Goal: Contribute content: Contribute content

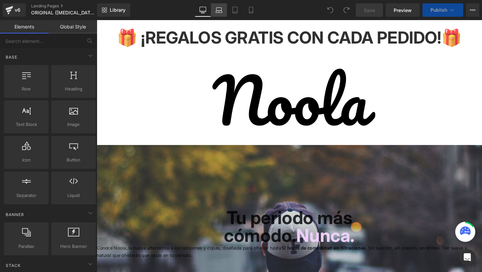
click at [222, 13] on link "Laptop" at bounding box center [219, 9] width 16 height 13
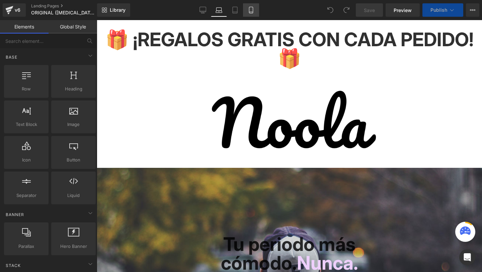
click at [250, 13] on icon at bounding box center [251, 10] width 7 height 7
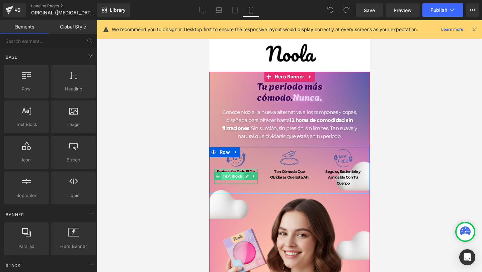
click at [229, 173] on span "Text Block" at bounding box center [232, 176] width 22 height 8
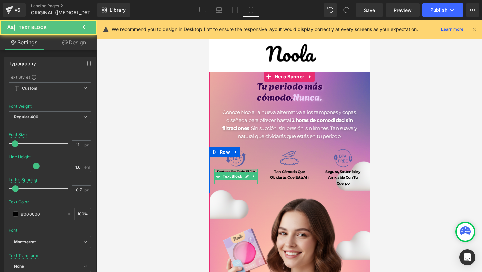
click at [219, 169] on div at bounding box center [235, 170] width 43 height 2
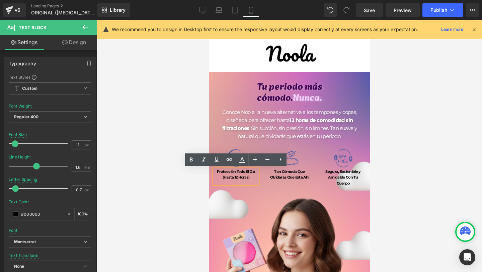
click at [216, 171] on b "Protección Todo El Día" at bounding box center [235, 171] width 38 height 5
drag, startPoint x: 216, startPoint y: 171, endPoint x: 251, endPoint y: 177, distance: 35.9
click at [251, 177] on div "Protección Todo El Día (Hasta 12 Horas)" at bounding box center [235, 176] width 43 height 15
copy div "Protección Todo El Día (Hasta 12 Horas)"
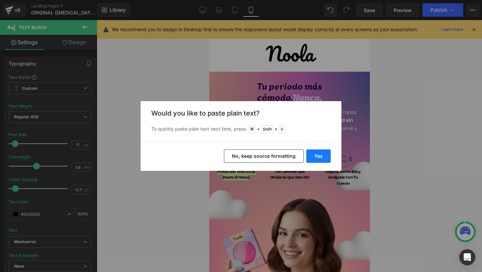
click at [321, 156] on button "Yes" at bounding box center [318, 155] width 24 height 13
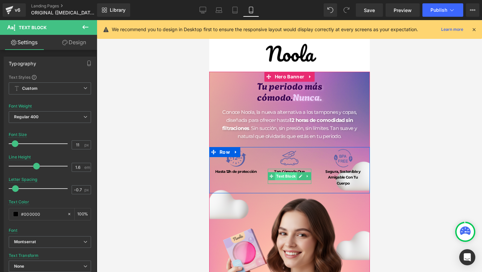
click at [282, 173] on span "Text Block" at bounding box center [285, 176] width 22 height 8
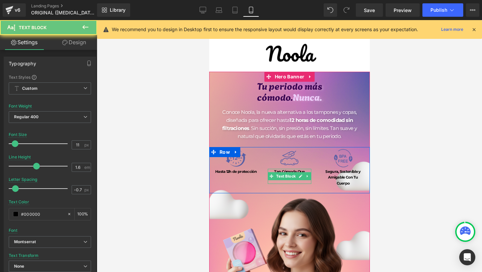
click at [278, 171] on b "Tan Cómoda Que Olvidarás Que Está Ahí" at bounding box center [289, 174] width 39 height 11
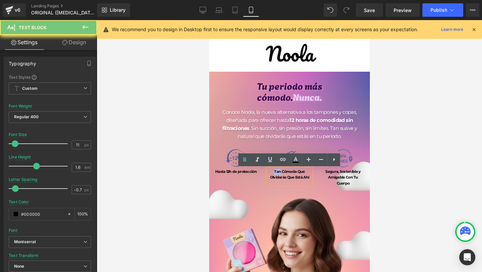
click at [278, 171] on b "Tan Cómoda Que Olvidarás Que Está Ahí" at bounding box center [289, 174] width 39 height 11
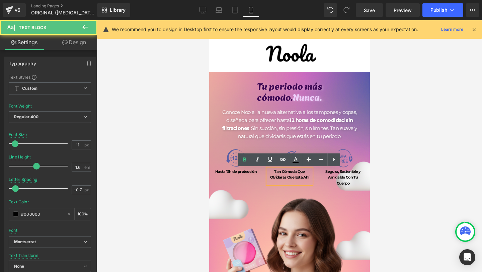
click at [274, 171] on b "Tan Cómoda Que Olvidarás Que Está Ahí" at bounding box center [289, 174] width 39 height 11
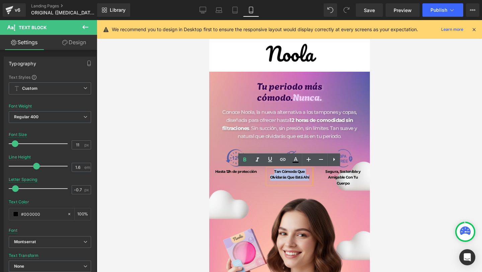
drag, startPoint x: 274, startPoint y: 171, endPoint x: 307, endPoint y: 176, distance: 33.6
click at [307, 176] on b "Tan Cómoda Que Olvidarás Que Está Ahí" at bounding box center [289, 174] width 39 height 11
copy b "Tan Cómoda Que Olvidarás Que Está Ahí"
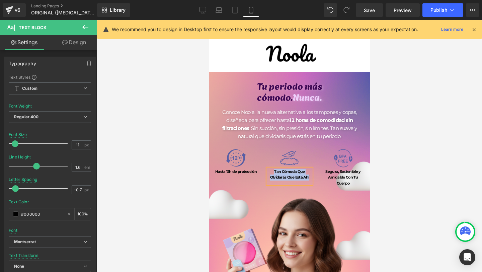
click at [298, 171] on b "Tan Cómoda Que Olvidarás Que Está Ahí" at bounding box center [289, 174] width 39 height 11
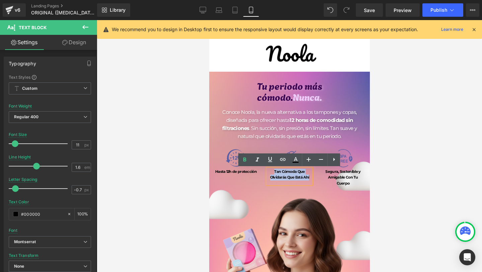
drag, startPoint x: 311, startPoint y: 176, endPoint x: 274, endPoint y: 171, distance: 37.5
click at [274, 171] on div "Tan Cómoda Que Olvidarás Que Está Ahí" at bounding box center [288, 176] width 43 height 15
copy b "Tan Cómoda Que Olvidarás Que Está Ahí"
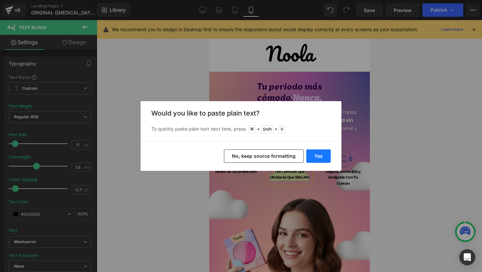
click at [321, 160] on button "Yes" at bounding box center [318, 155] width 24 height 13
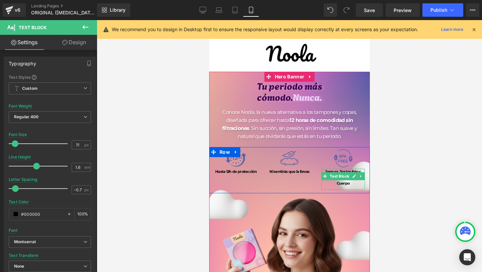
click at [306, 179] on div "Image Ni sentirás que la llevas Text Block" at bounding box center [289, 164] width 54 height 34
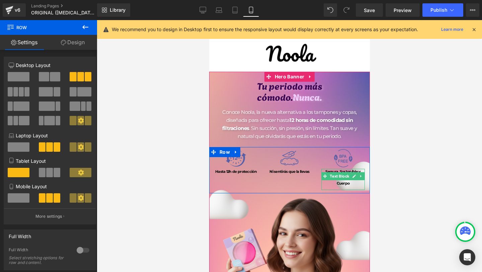
click at [332, 171] on b "Segura, Sostenible y" at bounding box center [342, 171] width 35 height 5
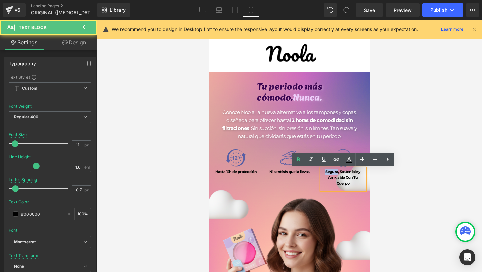
click at [332, 171] on b "Segura, Sostenible y" at bounding box center [342, 171] width 35 height 5
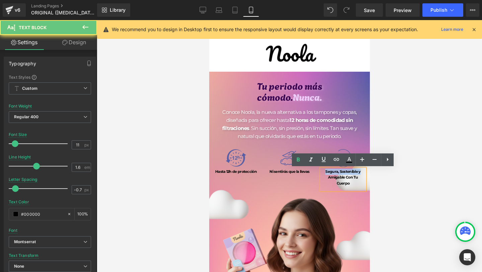
click at [332, 171] on b "Segura, Sostenible y" at bounding box center [342, 171] width 35 height 5
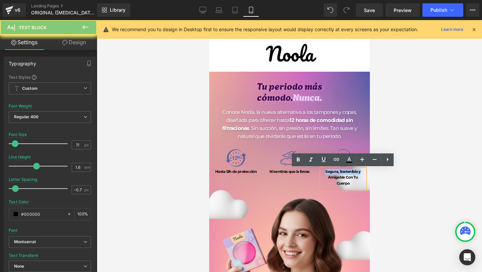
click at [332, 171] on b "Segura, Sostenible y" at bounding box center [342, 171] width 35 height 5
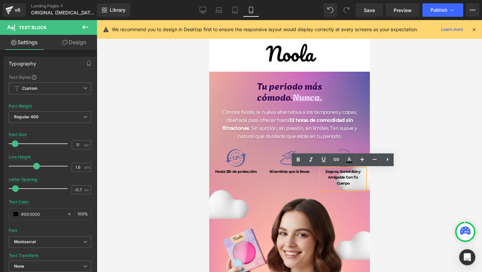
click at [356, 176] on b "Amigable Con Tu Cuerpo" at bounding box center [342, 180] width 30 height 11
click at [358, 176] on b "Amigable Con Tu Cuerpo" at bounding box center [342, 180] width 30 height 11
drag, startPoint x: 364, startPoint y: 176, endPoint x: 326, endPoint y: 173, distance: 38.6
click at [326, 173] on div "Segura, Sostenible y Amigable Con Tu Cuerpo" at bounding box center [342, 179] width 43 height 21
copy div "Segura, Sostenible y Amigable Con Tu Cuerpo"
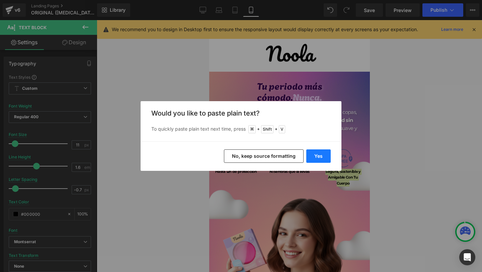
click at [317, 158] on button "Yes" at bounding box center [318, 155] width 24 height 13
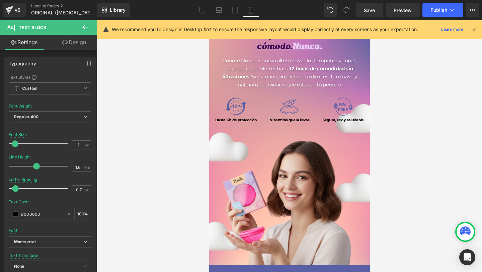
scroll to position [51, 0]
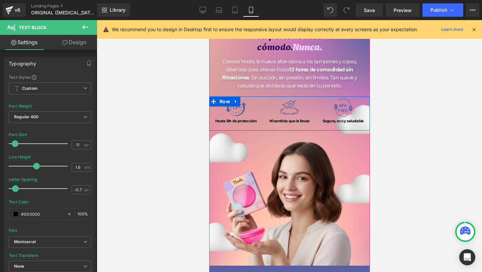
click at [243, 121] on link at bounding box center [246, 123] width 7 height 8
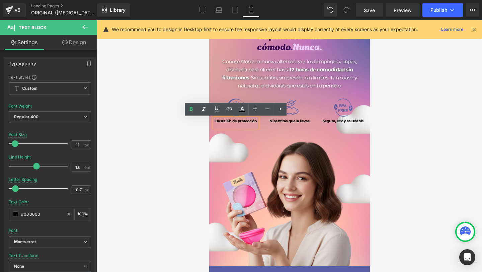
click at [234, 123] on b "Hasta 12h de protección" at bounding box center [235, 120] width 41 height 5
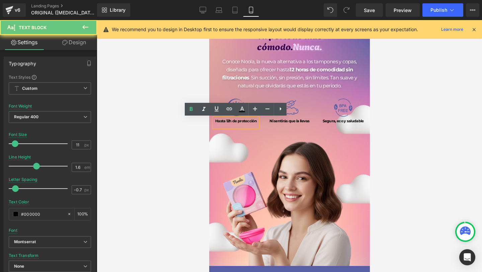
click at [238, 121] on b "Hasta 12h de protección" at bounding box center [235, 120] width 41 height 5
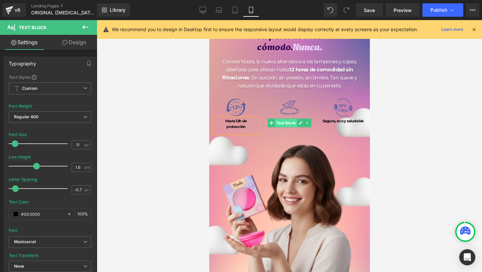
click at [288, 119] on span "Text Block" at bounding box center [285, 123] width 22 height 8
click at [321, 123] on span at bounding box center [324, 123] width 7 height 8
click at [298, 122] on icon at bounding box center [300, 123] width 4 height 4
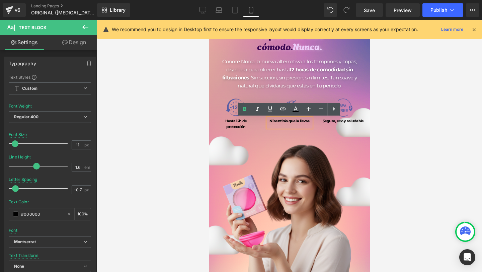
click at [299, 120] on b "Ni sentirás que la llevas" at bounding box center [289, 120] width 40 height 5
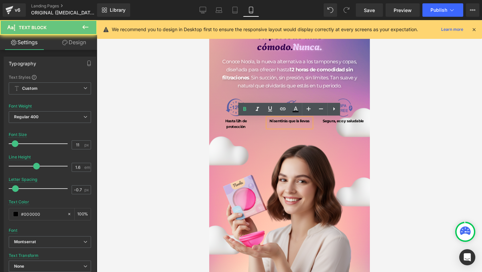
click at [296, 120] on b "Ni sentirás que la llevas" at bounding box center [289, 120] width 40 height 5
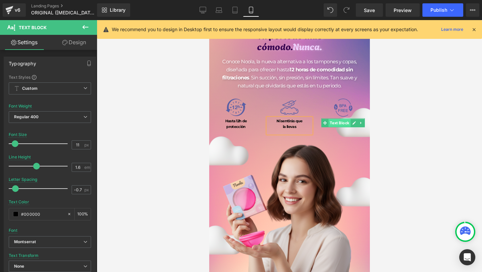
click at [349, 124] on span "Text Block" at bounding box center [339, 123] width 22 height 8
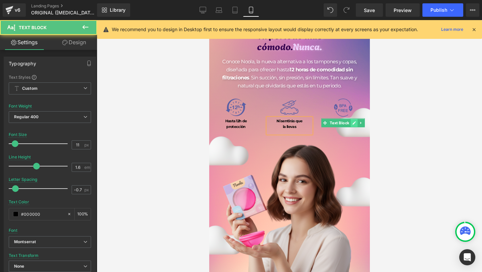
click at [353, 124] on icon at bounding box center [353, 122] width 3 height 3
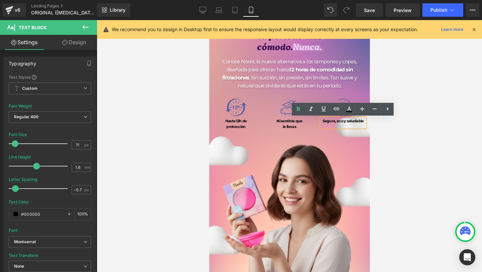
click at [345, 121] on b "Segura, eco y saludable" at bounding box center [342, 120] width 41 height 5
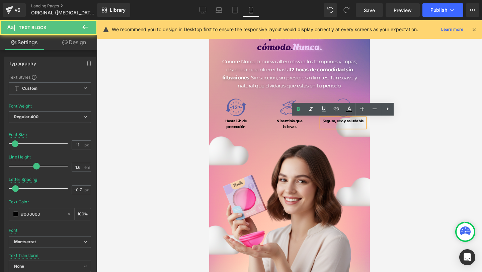
click at [347, 121] on b "Segura, eco y saludable" at bounding box center [342, 120] width 41 height 5
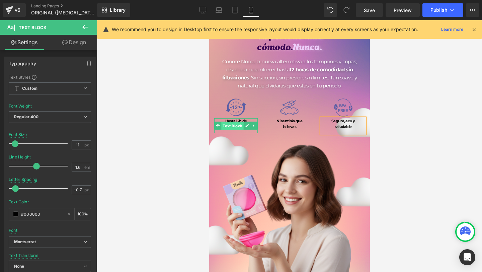
click at [235, 127] on span "Text Block" at bounding box center [232, 126] width 22 height 8
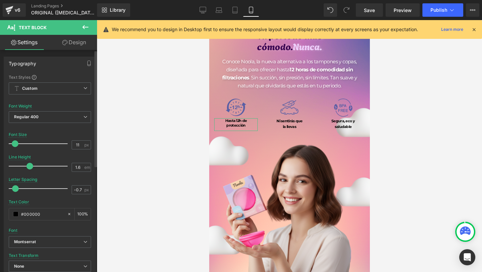
drag, startPoint x: 36, startPoint y: 166, endPoint x: 29, endPoint y: 166, distance: 6.7
click at [29, 166] on span at bounding box center [29, 166] width 7 height 7
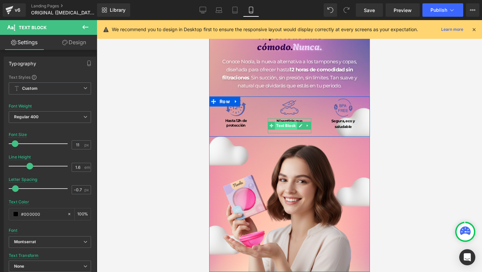
click at [287, 123] on span "Text Block" at bounding box center [285, 125] width 22 height 8
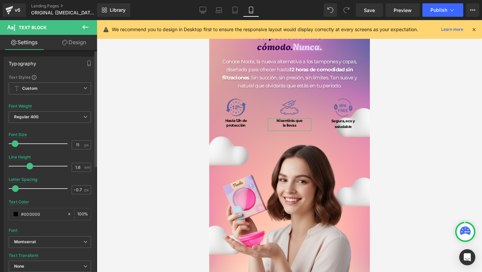
click at [29, 168] on div at bounding box center [40, 165] width 56 height 13
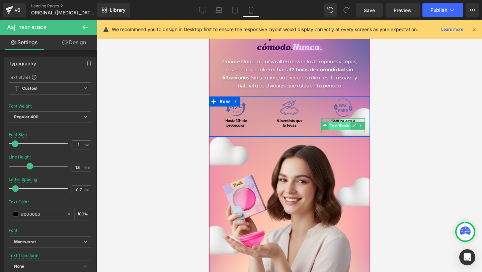
click at [342, 126] on span "Text Block" at bounding box center [339, 125] width 22 height 8
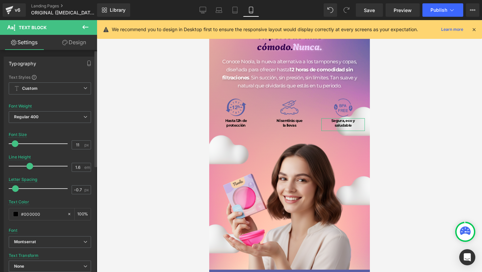
click at [28, 171] on div at bounding box center [40, 165] width 56 height 13
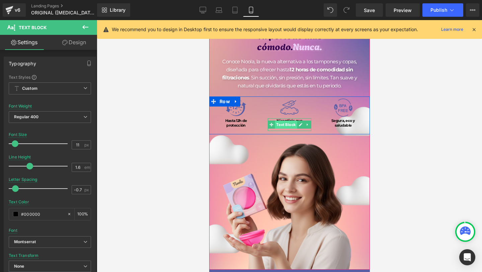
click at [291, 124] on span "Text Block" at bounding box center [285, 124] width 22 height 8
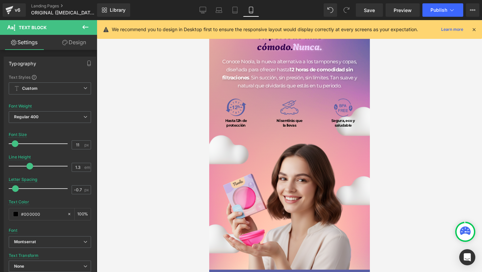
click at [177, 137] on div at bounding box center [289, 146] width 385 height 252
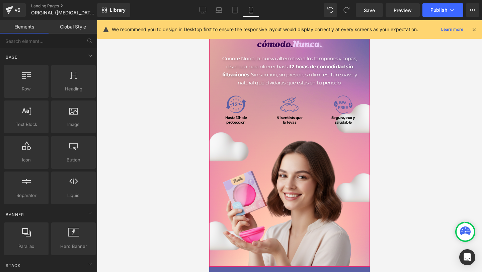
scroll to position [58, 0]
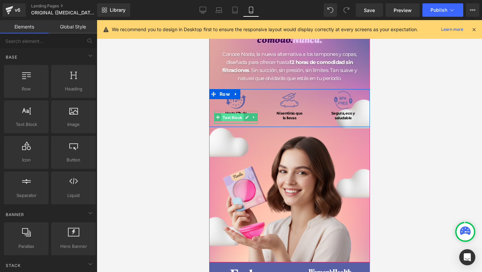
click at [231, 116] on span "Text Block" at bounding box center [232, 117] width 22 height 8
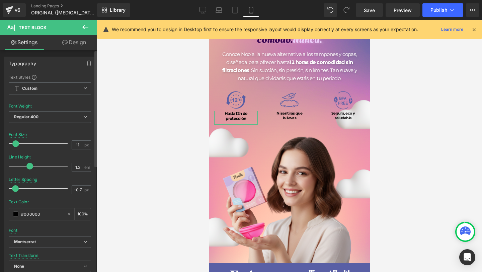
click at [16, 144] on span at bounding box center [15, 143] width 7 height 7
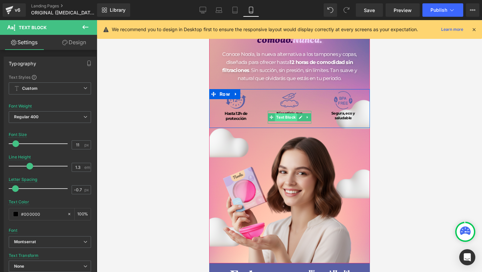
click at [290, 116] on span "Text Block" at bounding box center [285, 117] width 22 height 8
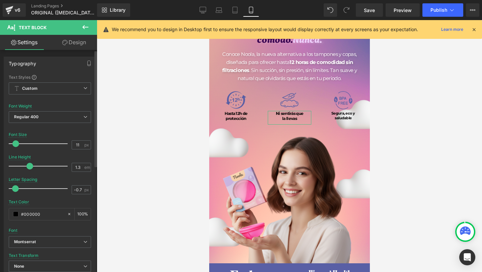
click at [15, 146] on div at bounding box center [40, 143] width 56 height 13
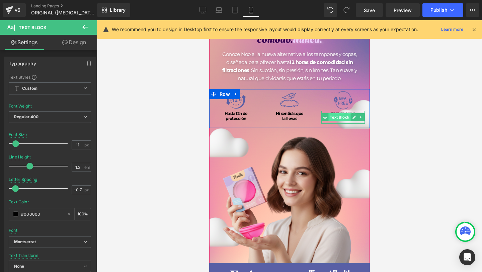
click at [346, 116] on span "Text Block" at bounding box center [339, 117] width 22 height 8
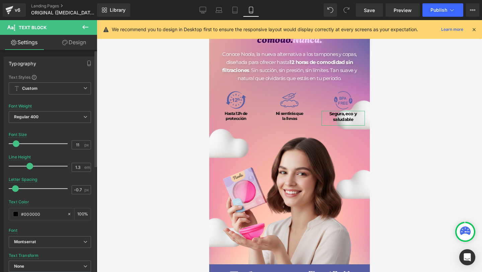
click at [16, 143] on span at bounding box center [16, 143] width 7 height 7
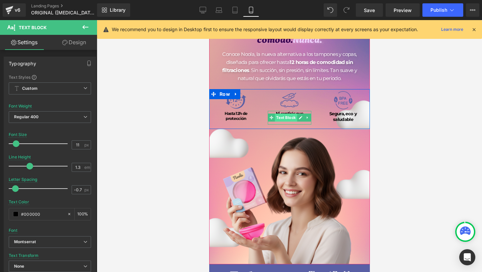
click at [281, 115] on span "Text Block" at bounding box center [285, 117] width 22 height 8
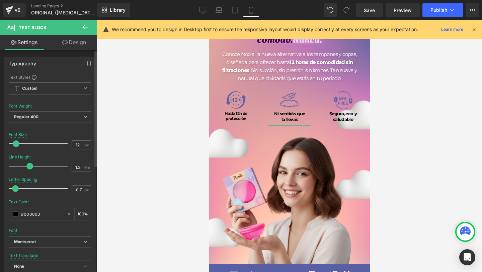
click at [16, 144] on span at bounding box center [16, 143] width 7 height 7
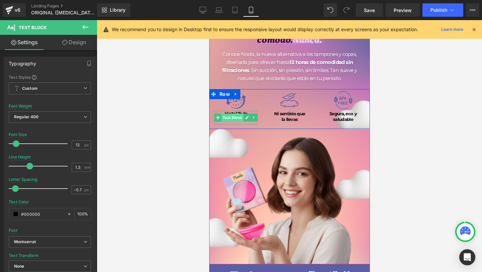
click at [233, 114] on span "Text Block" at bounding box center [232, 117] width 22 height 8
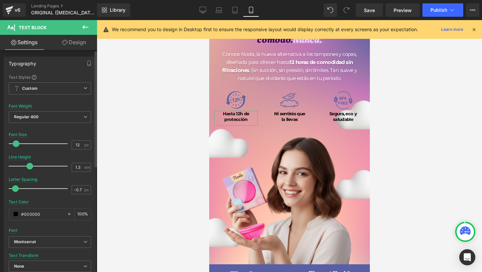
click at [15, 143] on span at bounding box center [16, 143] width 7 height 7
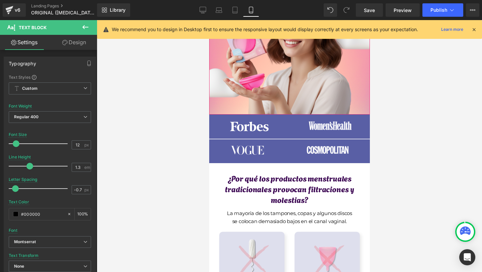
scroll to position [153, 0]
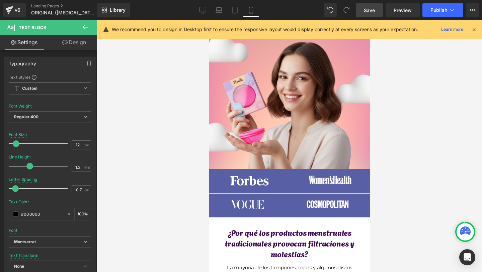
click at [376, 10] on link "Save" at bounding box center [369, 9] width 27 height 13
click at [475, 29] on icon at bounding box center [474, 29] width 6 height 6
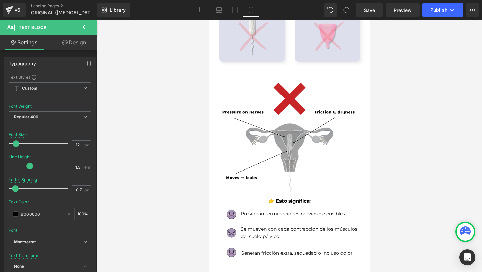
scroll to position [424, 0]
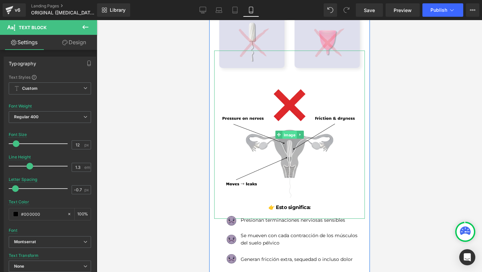
click at [290, 137] on span "Image" at bounding box center [289, 135] width 14 height 8
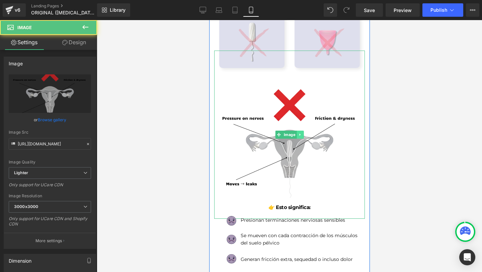
click at [300, 136] on icon at bounding box center [300, 134] width 4 height 4
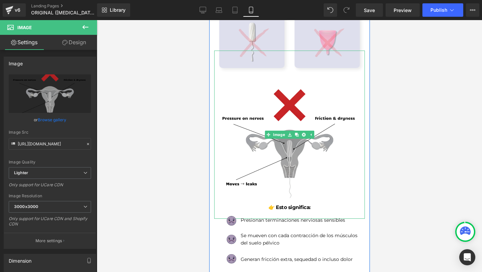
click at [286, 151] on img at bounding box center [289, 143] width 151 height 151
click at [289, 135] on icon at bounding box center [289, 134] width 4 height 4
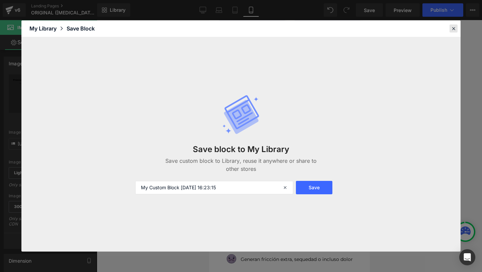
click at [455, 26] on icon at bounding box center [453, 28] width 6 height 6
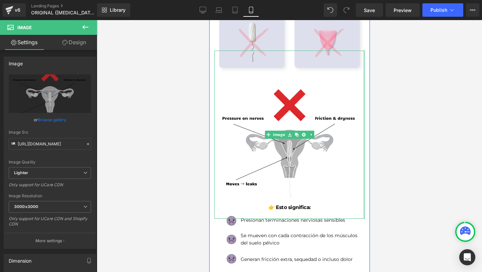
click at [363, 143] on div at bounding box center [364, 135] width 2 height 168
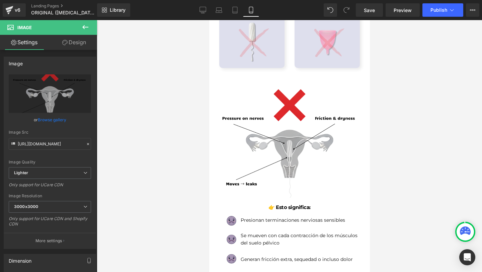
click at [401, 130] on div at bounding box center [289, 146] width 385 height 252
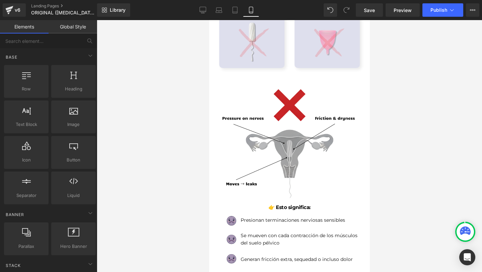
click at [286, 139] on img at bounding box center [289, 143] width 151 height 151
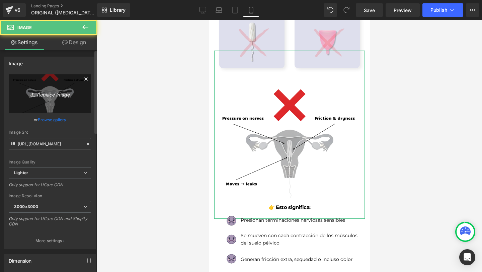
click at [71, 92] on icon "Replace Image" at bounding box center [50, 93] width 54 height 8
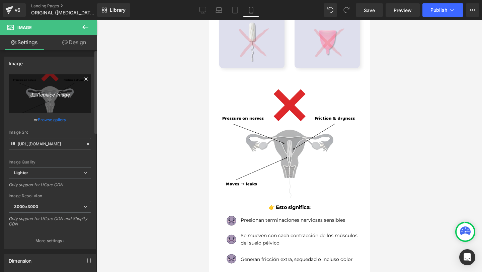
type input "C:\fakepath\Írj be némi törzsszöveget-2.png"
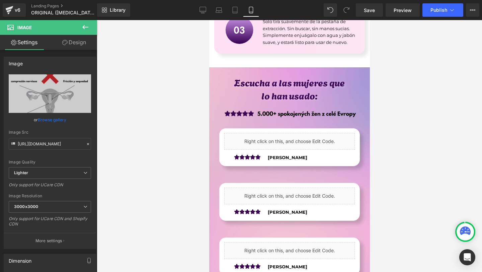
scroll to position [1724, 0]
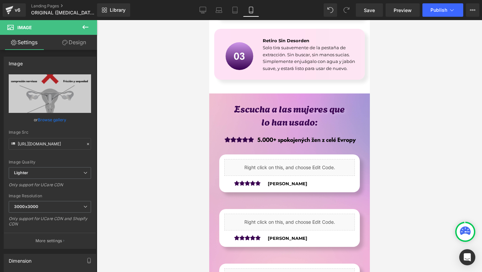
click at [290, 131] on div "Image" at bounding box center [289, 140] width 151 height 18
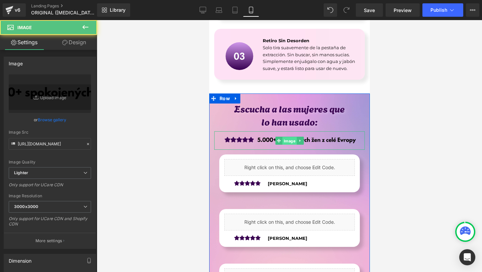
click at [286, 136] on span "Image" at bounding box center [289, 140] width 14 height 8
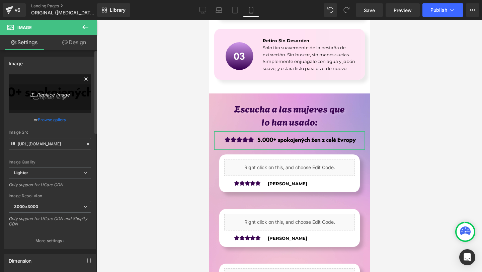
click at [59, 107] on link "Replace Image" at bounding box center [50, 93] width 82 height 38
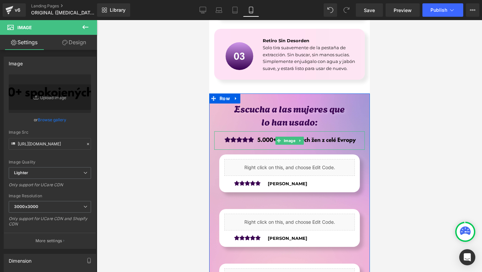
click at [266, 131] on img at bounding box center [289, 140] width 151 height 18
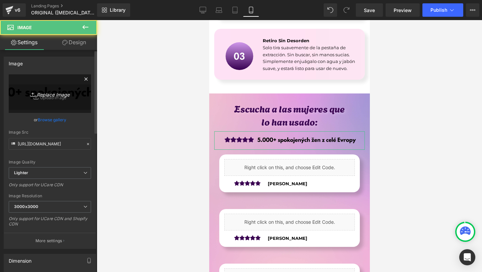
click at [48, 84] on link "Replace Image" at bounding box center [50, 93] width 82 height 38
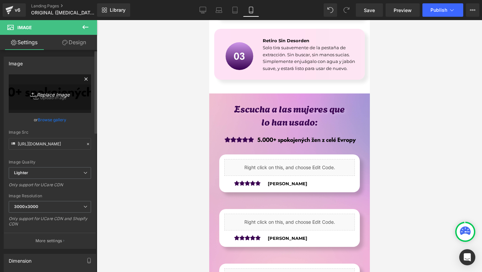
type input "C:\fakepath\Více než 10 000 šťastných žen!-4.png"
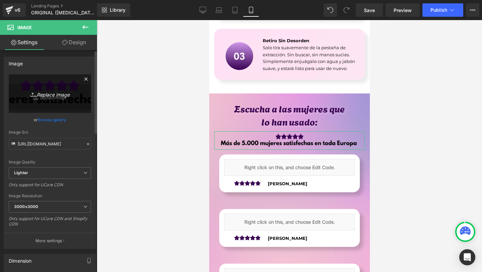
click at [47, 95] on icon "Replace Image" at bounding box center [50, 93] width 54 height 8
type input "C:\fakepath\Více než 10 000 šťastných žen!-5.png"
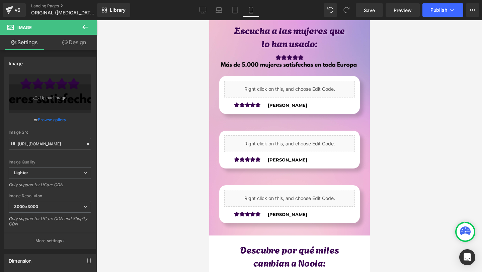
scroll to position [1795, 0]
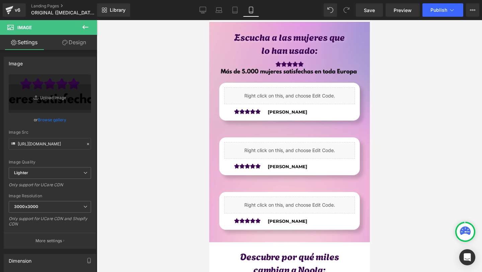
click at [268, 103] on div "[PERSON_NAME] Text Block" at bounding box center [308, 109] width 82 height 12
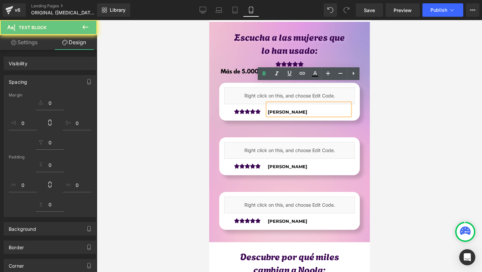
click at [275, 109] on b "[PERSON_NAME]" at bounding box center [286, 111] width 39 height 5
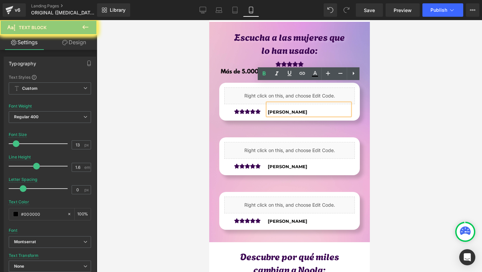
click at [275, 109] on b "[PERSON_NAME]" at bounding box center [286, 111] width 39 height 5
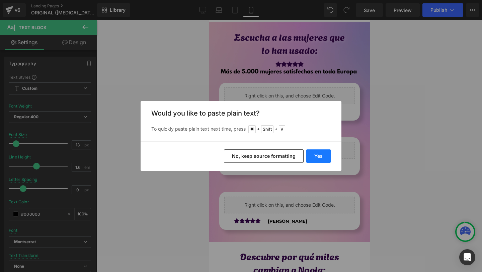
click at [317, 153] on button "Yes" at bounding box center [318, 155] width 24 height 13
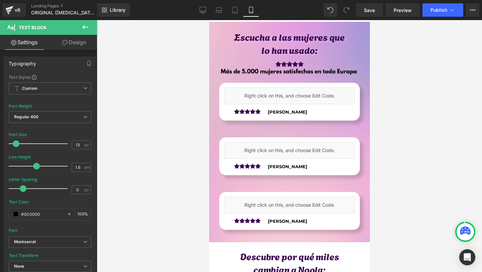
click at [271, 164] on b "[PERSON_NAME]" at bounding box center [286, 166] width 39 height 5
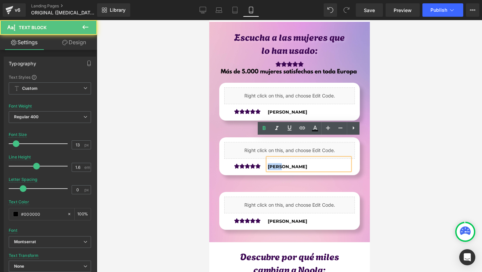
click at [271, 164] on b "[PERSON_NAME]" at bounding box center [286, 166] width 39 height 5
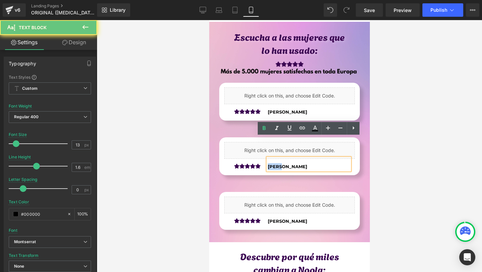
click at [271, 164] on b "[PERSON_NAME]" at bounding box center [286, 166] width 39 height 5
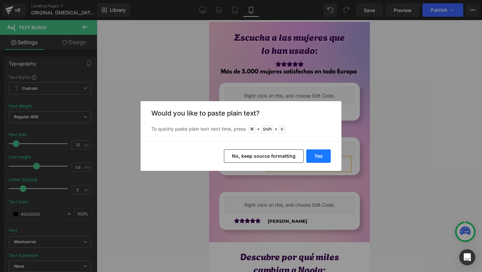
click at [322, 160] on button "Yes" at bounding box center [318, 155] width 24 height 13
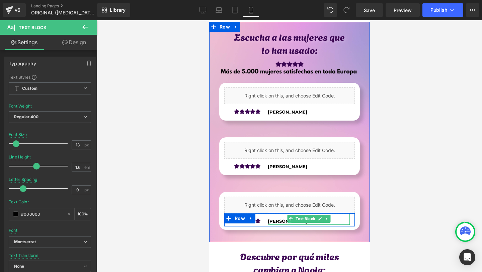
click at [279, 218] on b "[PERSON_NAME]" at bounding box center [286, 220] width 39 height 5
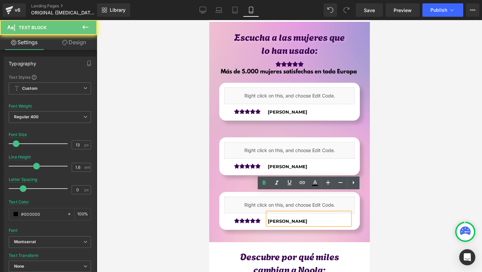
click at [279, 218] on b "[PERSON_NAME]" at bounding box center [286, 220] width 39 height 5
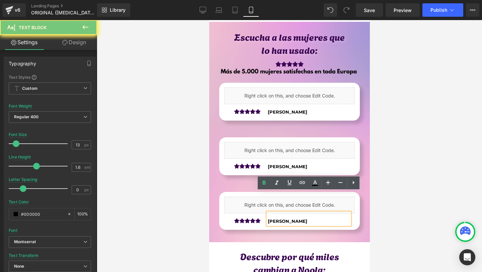
click at [279, 218] on b "[PERSON_NAME]" at bounding box center [286, 220] width 39 height 5
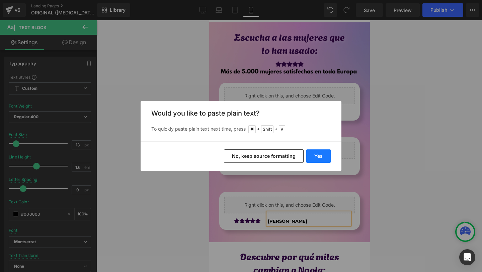
click at [316, 155] on button "Yes" at bounding box center [318, 155] width 24 height 13
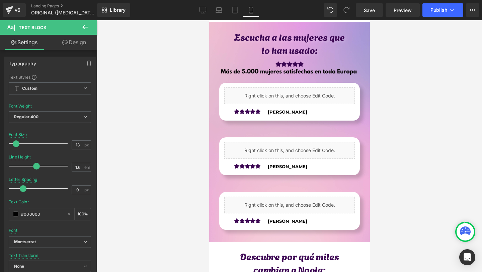
click at [431, 191] on div at bounding box center [289, 146] width 385 height 252
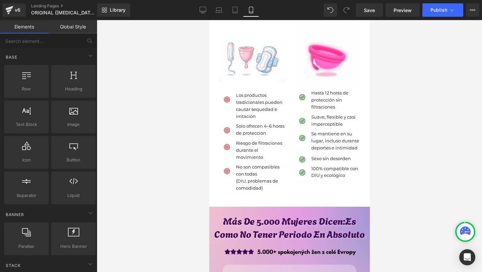
scroll to position [2053, 0]
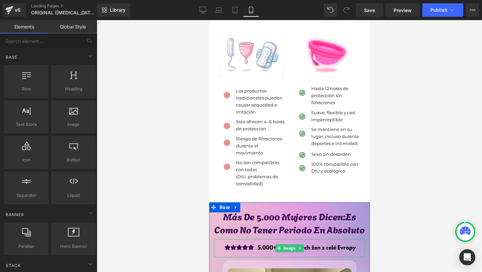
click at [261, 239] on img at bounding box center [289, 248] width 151 height 18
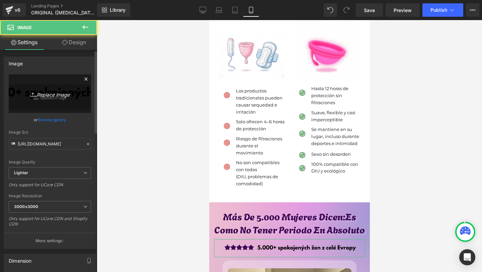
click at [65, 109] on link "Replace Image" at bounding box center [50, 93] width 82 height 38
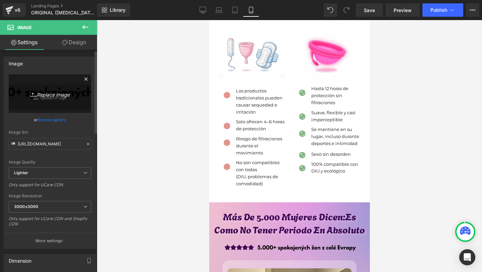
type input "C:\fakepath\Více než 10 000 šťastných žen!-5.png"
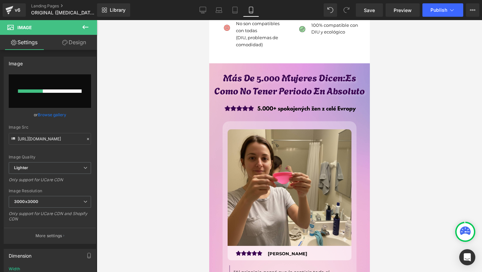
scroll to position [2212, 0]
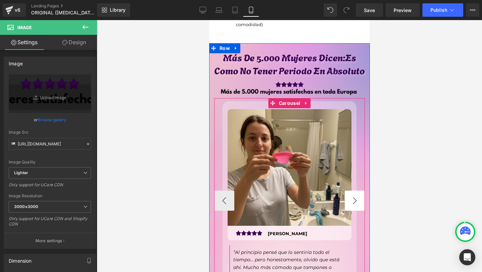
click at [356, 190] on button "›" at bounding box center [354, 200] width 20 height 20
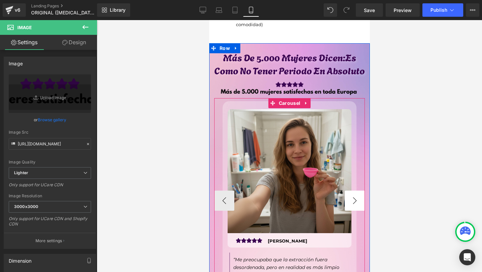
click at [356, 190] on button "›" at bounding box center [354, 200] width 20 height 20
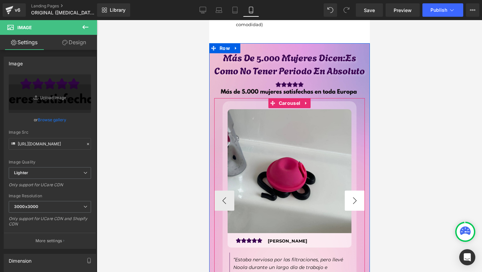
click at [356, 190] on button "›" at bounding box center [354, 200] width 20 height 20
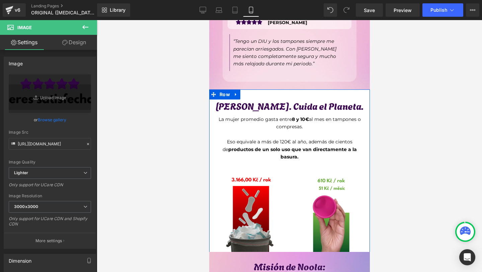
scroll to position [2443, 0]
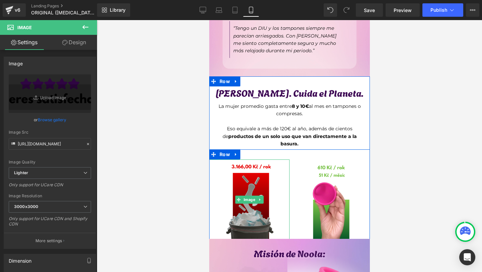
click at [241, 163] on img at bounding box center [249, 199] width 80 height 80
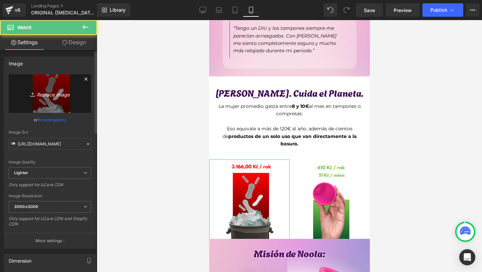
click at [71, 98] on link "Replace Image" at bounding box center [50, 93] width 82 height 38
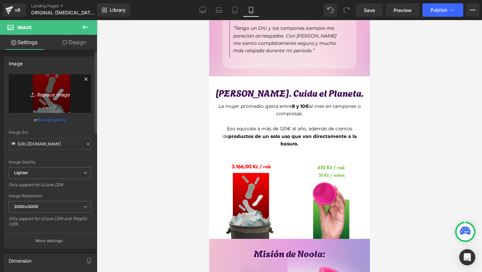
type input "C:\fakepath\14.png"
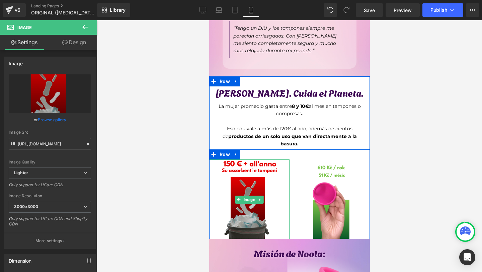
click at [243, 159] on img at bounding box center [249, 199] width 80 height 80
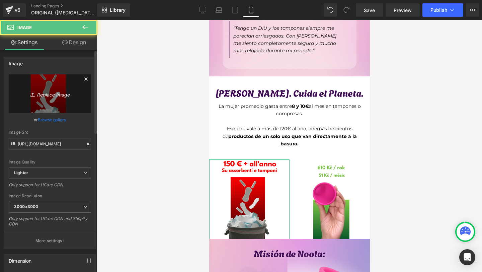
click at [54, 94] on icon "Replace Image" at bounding box center [50, 93] width 54 height 8
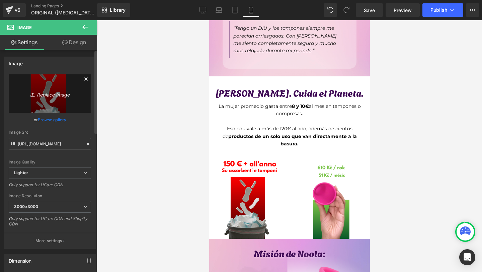
type input "C:\fakepath\15.png"
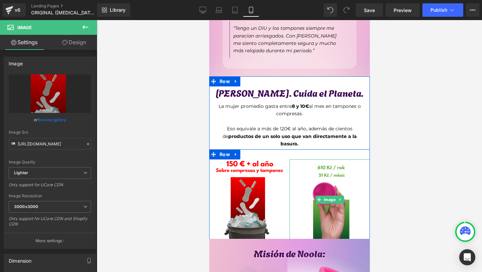
click at [335, 166] on img at bounding box center [329, 199] width 80 height 80
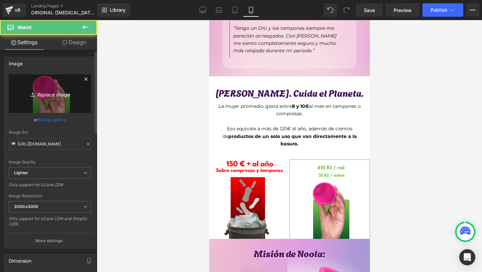
click at [80, 96] on link "Replace Image" at bounding box center [50, 93] width 82 height 38
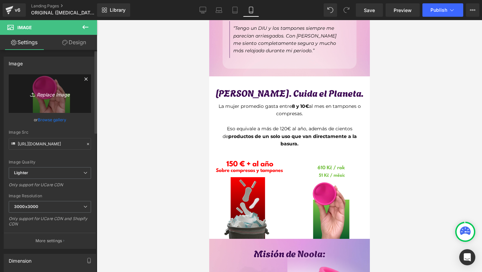
type input "C:\fakepath\12.png"
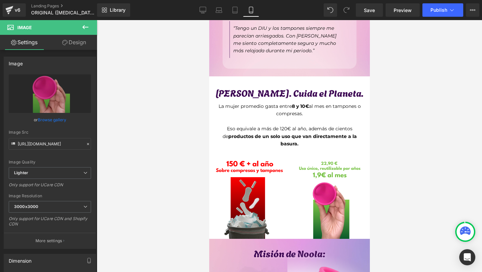
click at [449, 153] on div at bounding box center [289, 146] width 385 height 252
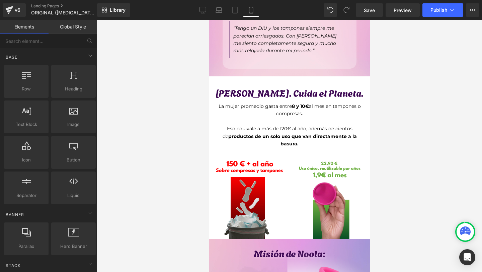
click at [337, 166] on img at bounding box center [329, 199] width 80 height 80
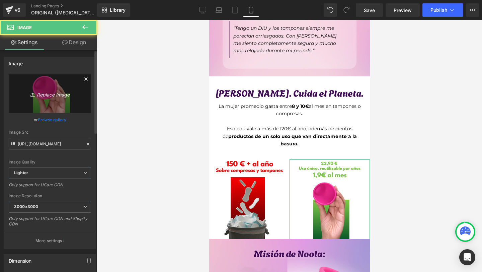
click at [70, 95] on icon "Replace Image" at bounding box center [50, 93] width 54 height 8
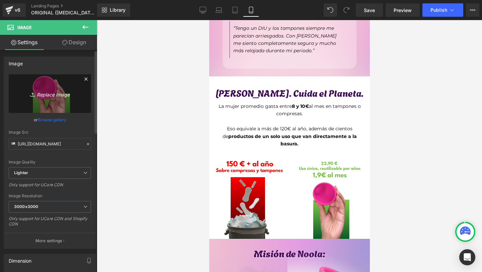
type input "C:\fakepath\Írj be némi törzsszöveget-3.png"
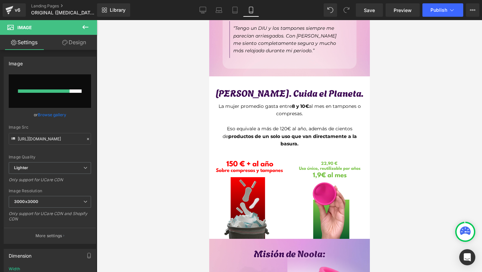
click at [198, 130] on div at bounding box center [289, 146] width 385 height 252
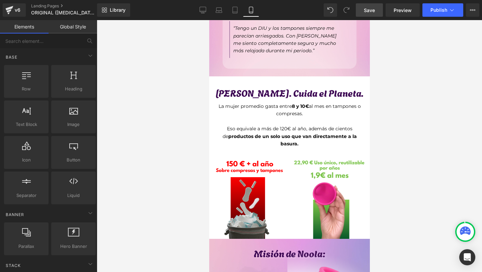
click at [376, 16] on link "Save" at bounding box center [369, 9] width 27 height 13
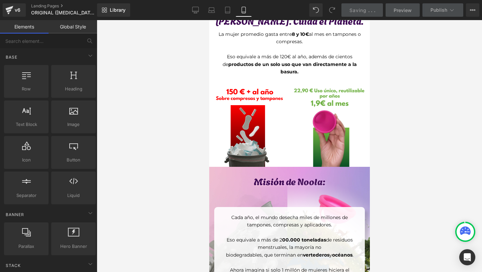
scroll to position [2674, 0]
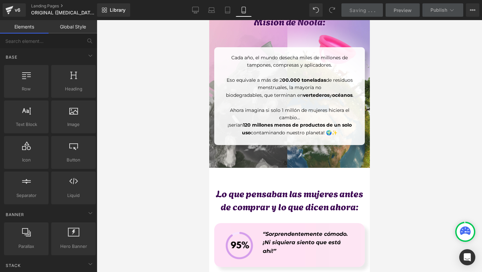
click at [283, 76] on p "Eso equivale a más de 2 00.000 toneladas de residuos menstruales, la mayoría no" at bounding box center [288, 83] width 137 height 15
click at [280, 76] on p "Eso equivale a más de 2 00.000 toneladas de residuos menstruales, la mayoría no" at bounding box center [288, 83] width 137 height 15
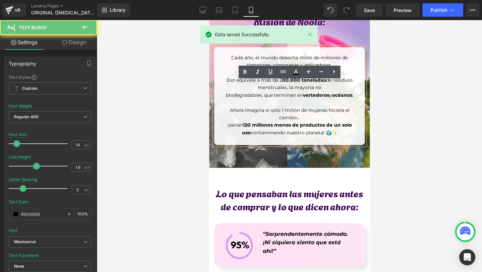
scroll to position [2612, 0]
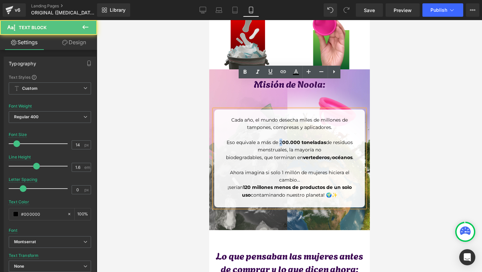
click at [281, 138] on p "Eso equivale a más de 2 00.000 toneladas de residuos menstruales, la mayoría no" at bounding box center [288, 145] width 137 height 15
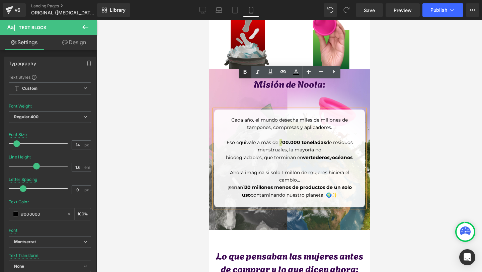
click at [245, 71] on icon at bounding box center [245, 72] width 8 height 8
click at [383, 145] on div at bounding box center [289, 146] width 385 height 252
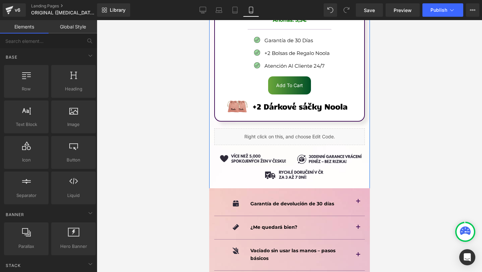
scroll to position [4499, 0]
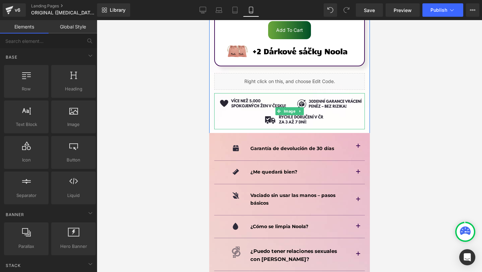
click at [273, 93] on img at bounding box center [289, 111] width 151 height 36
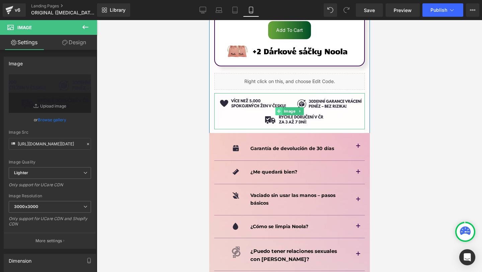
click at [278, 109] on icon at bounding box center [279, 111] width 4 height 4
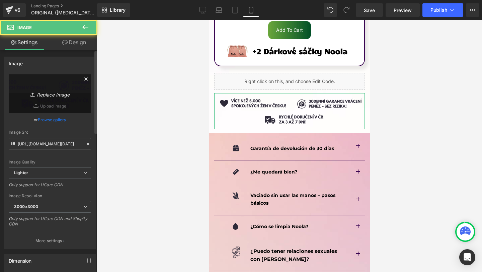
click at [76, 97] on link "Replace Image" at bounding box center [50, 93] width 82 height 38
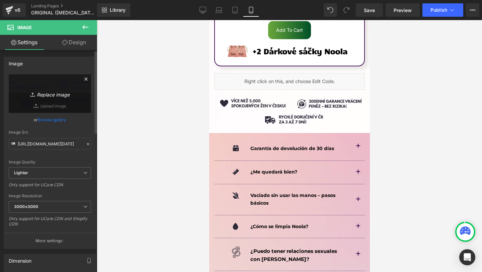
type input "C:\fakepath\hr trust badges below (1800 x 400 képpont).png"
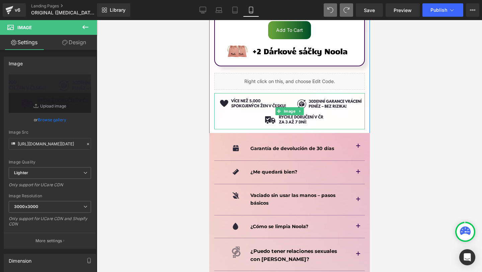
click at [271, 93] on img at bounding box center [289, 111] width 151 height 36
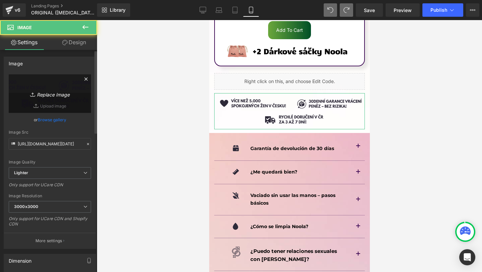
click at [54, 85] on link "Replace Image" at bounding box center [50, 93] width 82 height 38
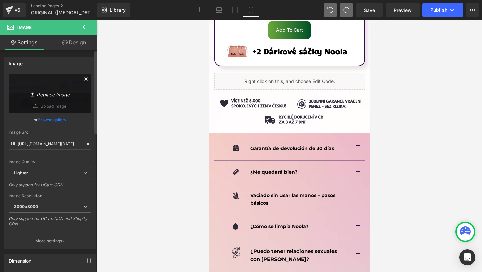
type input "C:\fakepath\hr trust badges below (1800 x 400 képpont)-2.png"
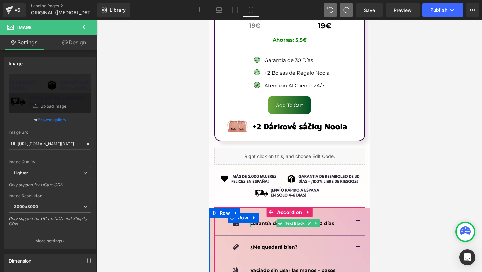
scroll to position [4418, 0]
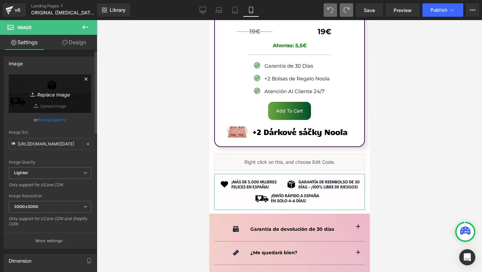
click at [40, 94] on icon "Replace Image" at bounding box center [50, 93] width 54 height 8
type input "C:\fakepath\hr trust badges below (1800 x 400 képpont)-3.png"
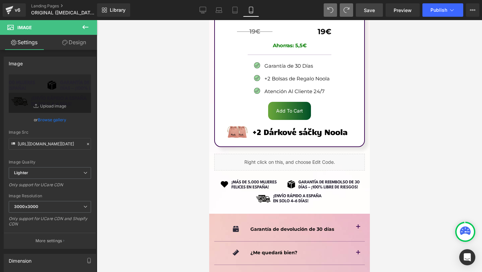
click at [374, 10] on span "Save" at bounding box center [369, 10] width 11 height 7
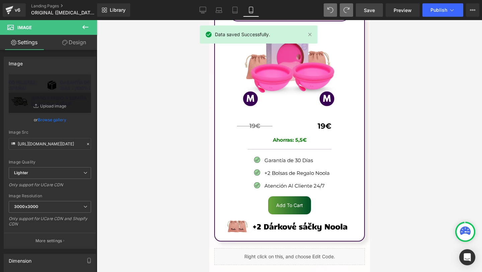
scroll to position [4321, 0]
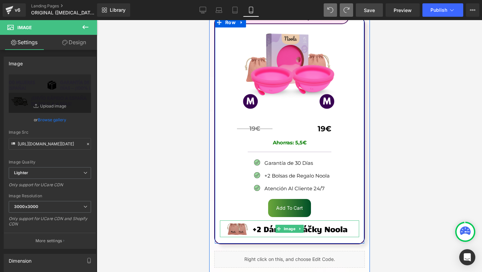
click at [261, 220] on img at bounding box center [288, 228] width 139 height 17
click at [258, 220] on img at bounding box center [288, 228] width 139 height 17
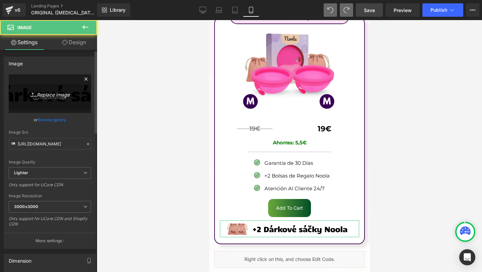
click at [45, 96] on icon "Replace Image" at bounding box center [50, 93] width 54 height 8
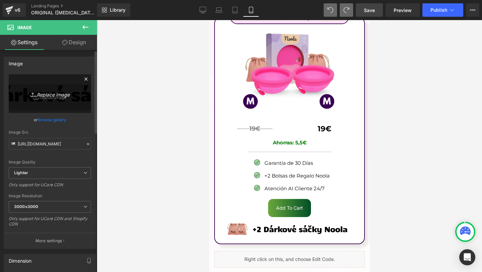
type input "C:\fakepath\Více než 10 000 šťastných žen!-6.png"
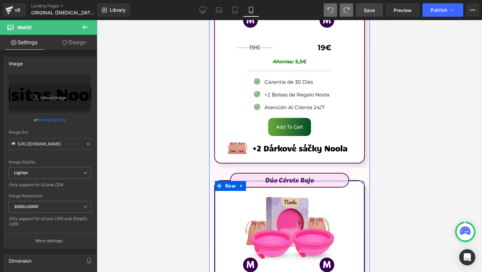
scroll to position [4157, 0]
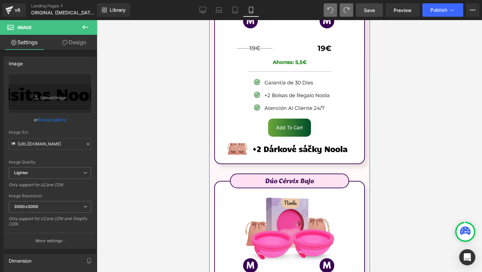
click at [297, 140] on div "Image" at bounding box center [288, 148] width 139 height 17
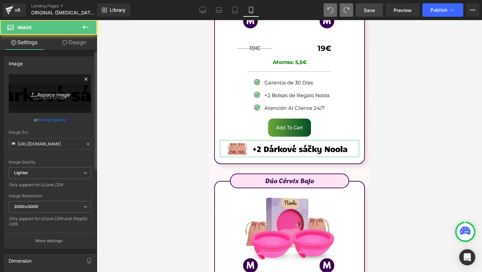
click at [69, 112] on link "Replace Image" at bounding box center [50, 93] width 82 height 38
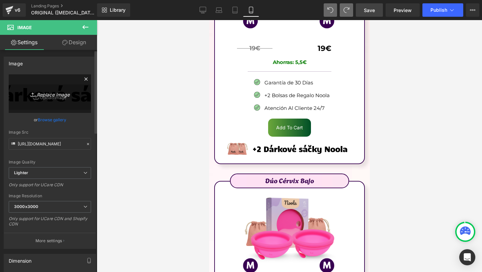
type input "C:\fakepath\Více než 10 000 šťastných žen!-6.png"
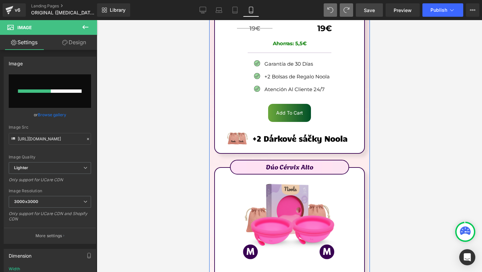
scroll to position [3922, 0]
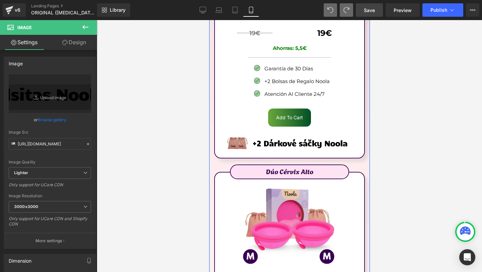
click at [275, 134] on img at bounding box center [288, 142] width 139 height 17
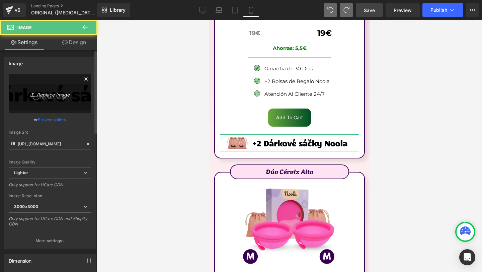
click at [53, 110] on link "Replace Image" at bounding box center [50, 93] width 82 height 38
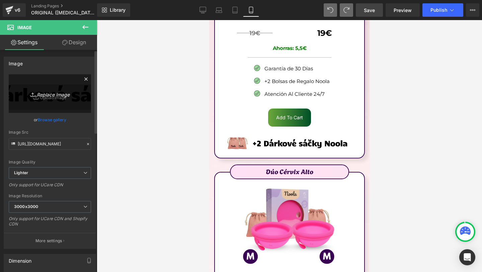
type input "C:\fakepath\Více než 10 000 šťastných žen!-6.png"
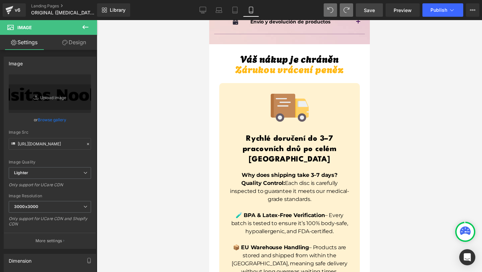
scroll to position [4762, 0]
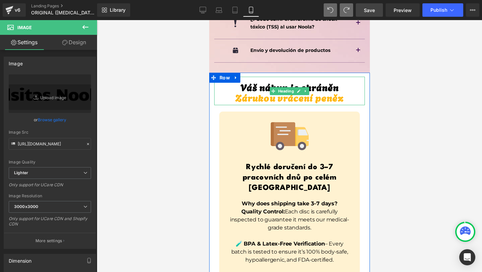
click at [261, 82] on h1 "Váš nákup je chráněn" at bounding box center [289, 87] width 151 height 10
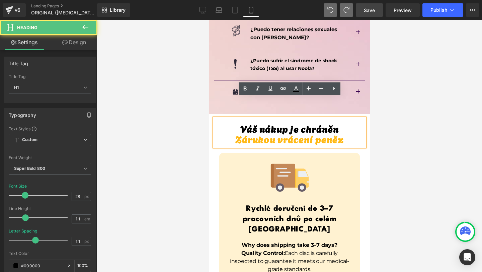
scroll to position [4709, 0]
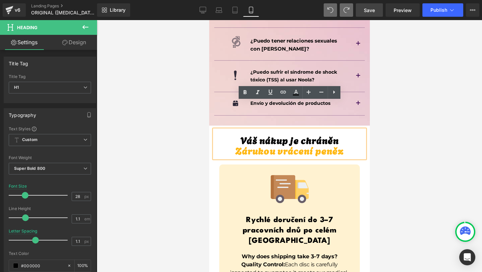
click at [246, 143] on span "Zárukou vrácení peněz" at bounding box center [289, 150] width 108 height 14
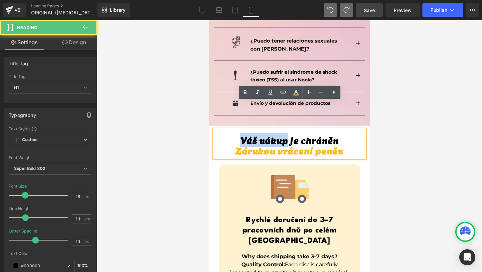
drag, startPoint x: 238, startPoint y: 110, endPoint x: 286, endPoint y: 109, distance: 47.8
click at [286, 134] on h1 "Váš nákup je chráněn" at bounding box center [289, 139] width 151 height 10
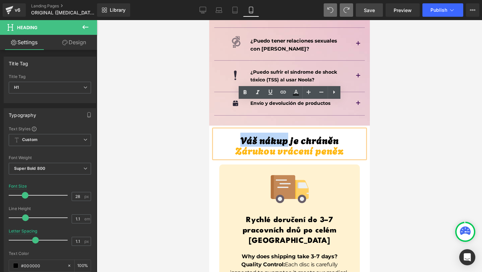
click at [286, 134] on h1 "Váš nákup je chráněn" at bounding box center [289, 139] width 151 height 10
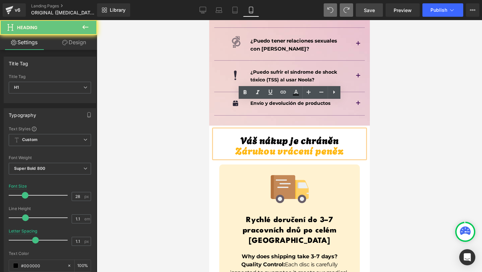
click at [338, 134] on h1 "Váš nákup je chráněn" at bounding box center [289, 139] width 151 height 10
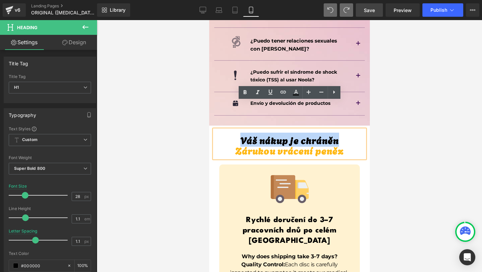
drag, startPoint x: 338, startPoint y: 110, endPoint x: 246, endPoint y: 109, distance: 91.7
click at [246, 134] on h1 "Váš nákup je chráněn" at bounding box center [289, 139] width 151 height 10
copy h1 "Váš nákup je chráněn"
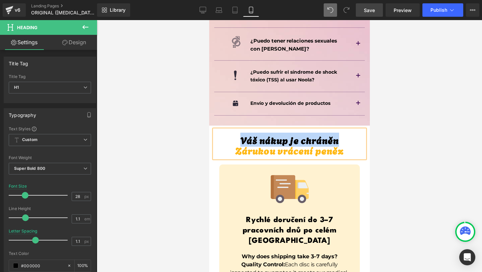
paste div
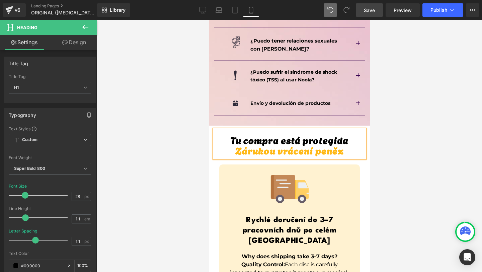
click at [294, 143] on span "Zárukou vrácení peněz" at bounding box center [289, 150] width 108 height 14
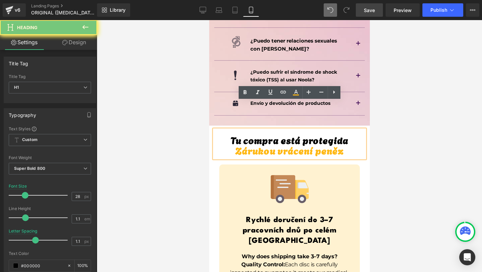
click at [289, 143] on span "Zárukou vrácení peněz" at bounding box center [289, 150] width 108 height 14
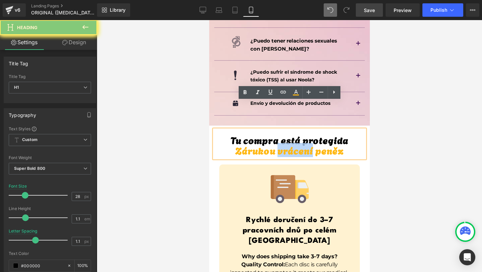
click at [289, 143] on span "Zárukou vrácení peněz" at bounding box center [289, 150] width 108 height 14
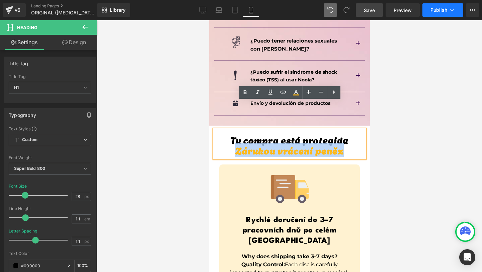
copy span "Zárukou vrácení peněz"
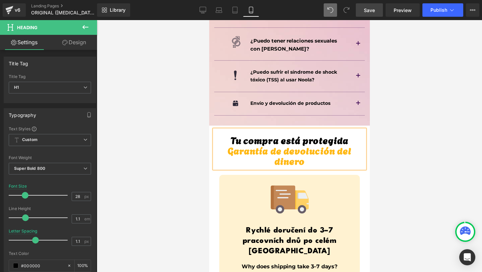
click at [396, 117] on div at bounding box center [289, 146] width 385 height 252
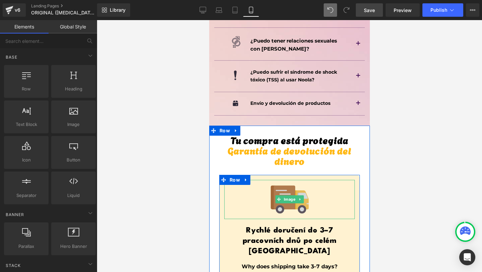
scroll to position [4740, 0]
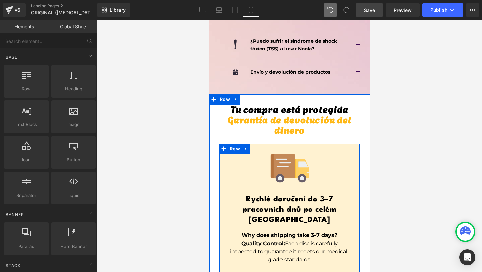
click at [267, 194] on h1 "Rychlé doručení do 3–7 pracovních dnů po celém [GEOGRAPHIC_DATA]" at bounding box center [289, 209] width 130 height 31
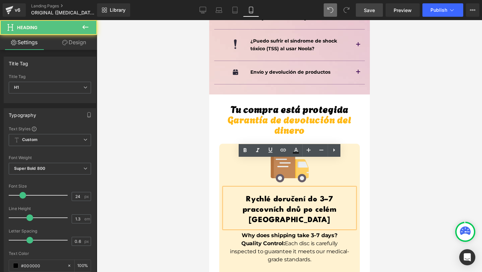
click at [227, 194] on h1 "Rychlé doručení do 3–7 pracovních dnů po celém [GEOGRAPHIC_DATA]" at bounding box center [289, 209] width 130 height 31
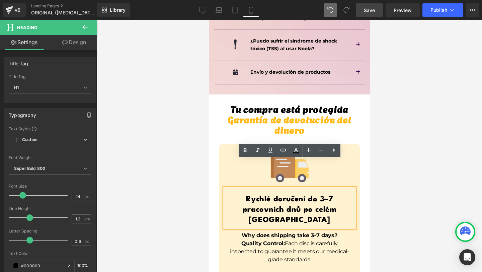
drag, startPoint x: 223, startPoint y: 171, endPoint x: 329, endPoint y: 180, distance: 106.1
click at [329, 194] on h1 "Rychlé doručení do 3–7 pracovních dnů po celém [GEOGRAPHIC_DATA]" at bounding box center [289, 209] width 130 height 31
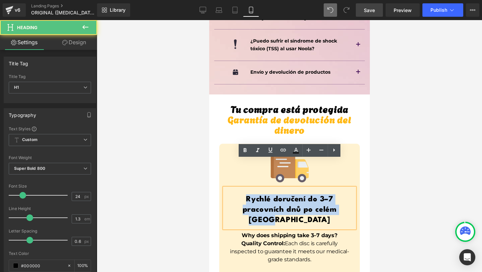
drag, startPoint x: 329, startPoint y: 180, endPoint x: 220, endPoint y: 165, distance: 110.4
click at [220, 165] on div "Image Rychlé doručení do 3–7 pracovních dnů po celém [GEOGRAPHIC_DATA] Heading …" at bounding box center [289, 244] width 140 height 191
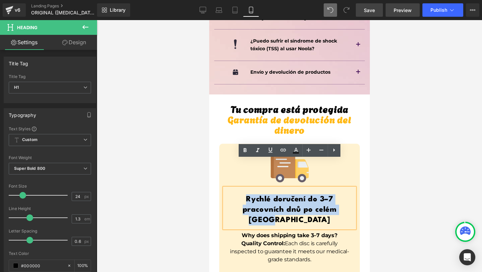
copy h1 "Rychlé doručení do 3–7 pracovních dnů po celém [GEOGRAPHIC_DATA]"
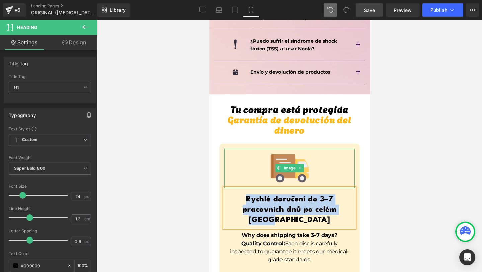
paste div
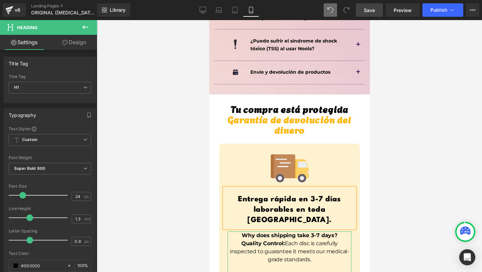
click at [255, 240] on strong "Quality Control:" at bounding box center [262, 243] width 43 height 6
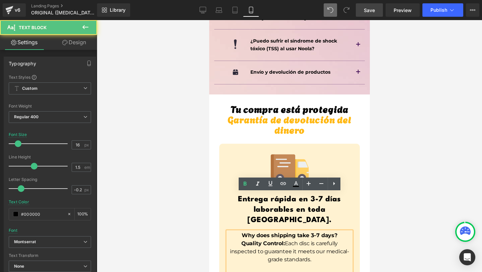
click at [243, 240] on strong "Quality Control:" at bounding box center [262, 243] width 43 height 6
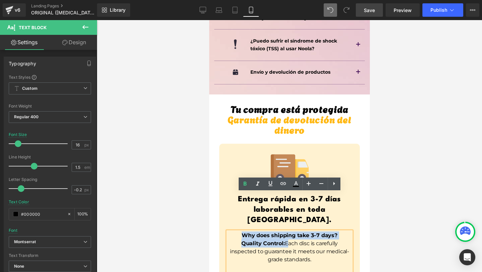
drag, startPoint x: 242, startPoint y: 195, endPoint x: 284, endPoint y: 204, distance: 43.0
copy div "Why does shipping take 3–7 days? Quality Control:"
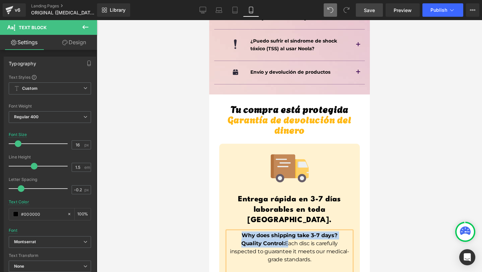
paste div
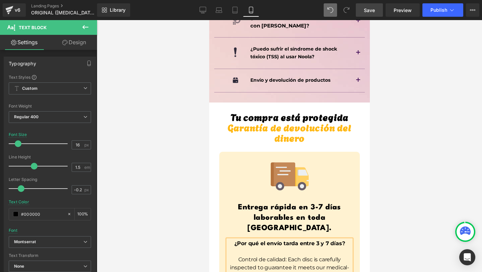
click at [234, 255] on p "Control de calidad: Each disc is carefully inspected to guarantee it meets our …" at bounding box center [289, 267] width 124 height 24
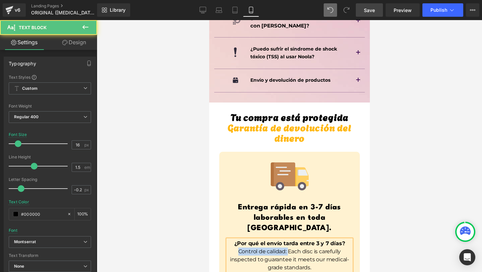
drag, startPoint x: 287, startPoint y: 211, endPoint x: 235, endPoint y: 211, distance: 52.5
click at [234, 247] on p "Control de calidad: Each disc is carefully inspected to guarantee it meets our …" at bounding box center [289, 259] width 124 height 24
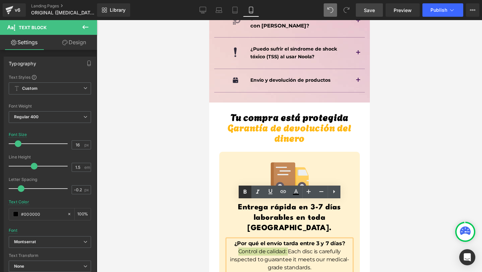
click at [245, 190] on icon at bounding box center [245, 192] width 8 height 8
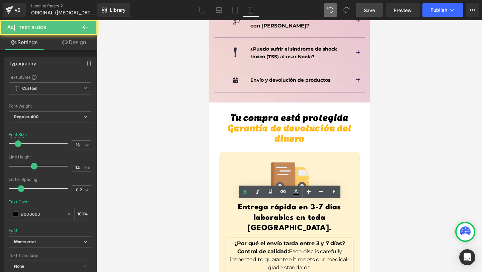
click at [306, 247] on p "Control de calidad: Each disc is carefully inspected to guarantee it meets our …" at bounding box center [289, 259] width 124 height 24
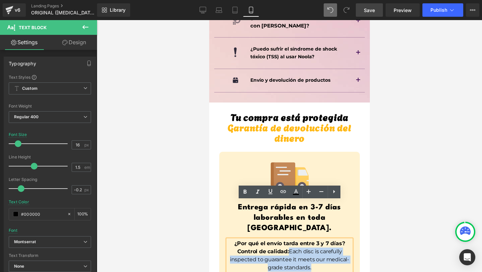
drag, startPoint x: 289, startPoint y: 212, endPoint x: 314, endPoint y: 228, distance: 30.0
click at [314, 247] on p "Control de calidad: Each disc is carefully inspected to guarantee it meets our …" at bounding box center [289, 259] width 124 height 24
copy p "Each disc is carefully inspected to guarantee it meets our medical-grade standa…"
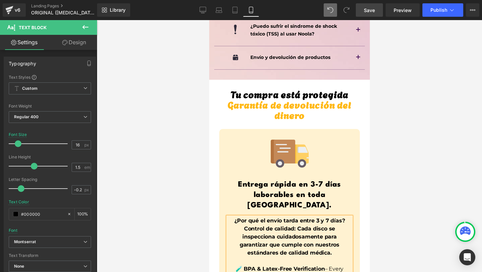
scroll to position [4758, 0]
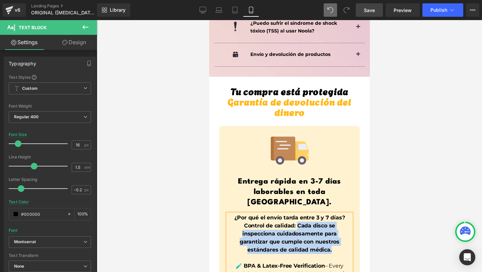
drag, startPoint x: 313, startPoint y: 213, endPoint x: 298, endPoint y: 187, distance: 30.5
click at [298, 221] on p "Control de calidad: Cada disco se inspecciona cuidadosamente para garantizar qu…" at bounding box center [289, 237] width 124 height 32
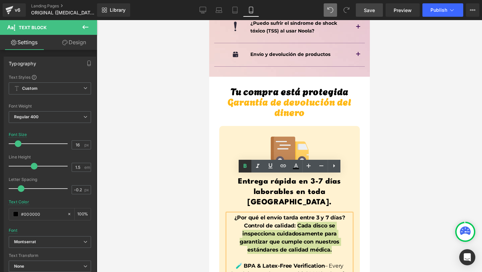
click at [246, 168] on icon at bounding box center [245, 166] width 8 height 8
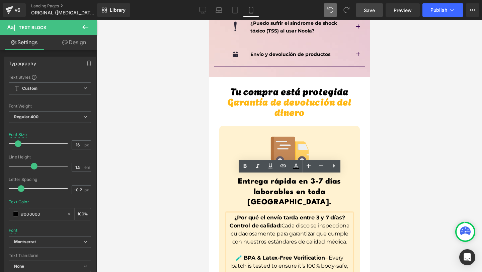
click at [282, 246] on p at bounding box center [289, 250] width 124 height 8
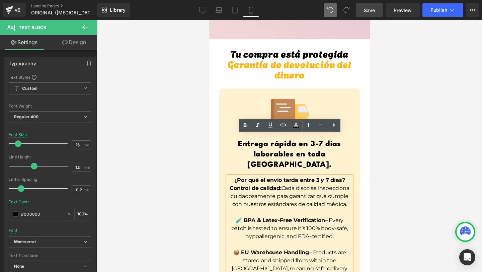
scroll to position [4798, 0]
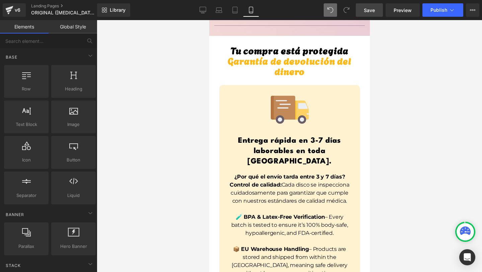
click at [425, 168] on div at bounding box center [289, 146] width 385 height 252
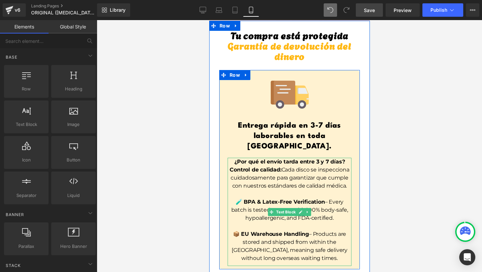
scroll to position [4818, 0]
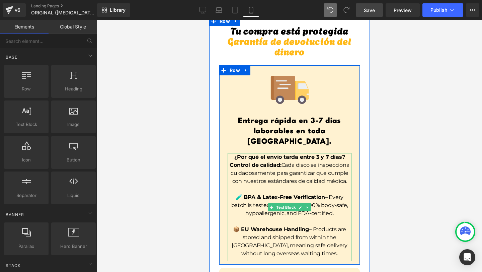
click at [228, 166] on div at bounding box center [228, 207] width 2 height 108
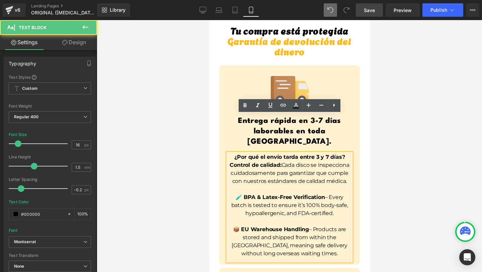
click at [223, 151] on div "Image Entrega rápida en 3-7 días laborables en toda [GEOGRAPHIC_DATA]. Heading …" at bounding box center [289, 165] width 140 height 191
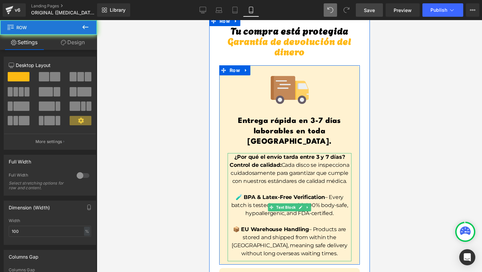
click at [241, 193] on p "🧪 BPA & Latex-Free Verification – Every batch is tested to ensure it’s 100% bod…" at bounding box center [289, 205] width 124 height 24
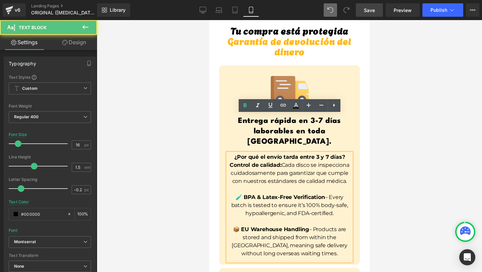
click at [236, 194] on strong "🧪 BPA & Latex-Free Verification" at bounding box center [279, 197] width 89 height 6
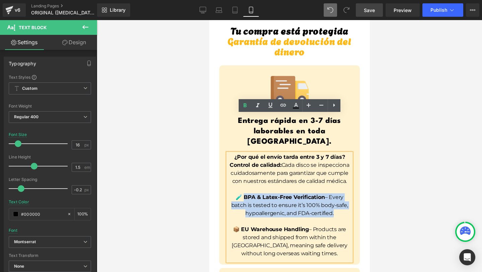
drag, startPoint x: 234, startPoint y: 157, endPoint x: 334, endPoint y: 173, distance: 101.0
click at [334, 193] on p "🧪 BPA & Latex-Free Verification – Every batch is tested to ensure it’s 100% bod…" at bounding box center [289, 205] width 124 height 24
copy p "PA & Latex-Free Verification – Every batch is tested to ensure it’s 100% body-s…"
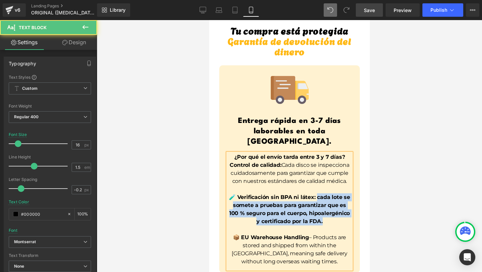
drag, startPoint x: 325, startPoint y: 185, endPoint x: 316, endPoint y: 155, distance: 31.1
click at [315, 193] on p "🧪 Verificación sin BPA ni látex: cada lote se somete a pruebas para garantizar …" at bounding box center [289, 209] width 124 height 32
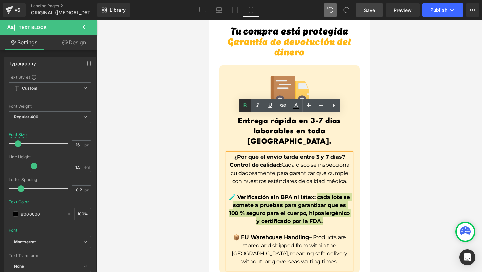
click at [245, 101] on link at bounding box center [244, 105] width 13 height 13
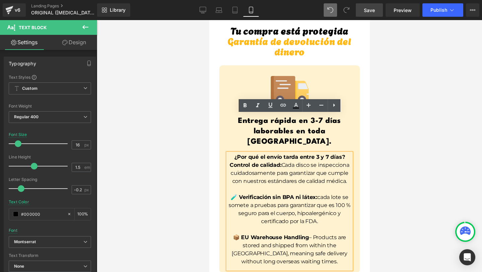
click at [266, 233] on p "📦 EU Warehouse Handling – Products are stored and shipped from within the [GEOG…" at bounding box center [289, 249] width 124 height 32
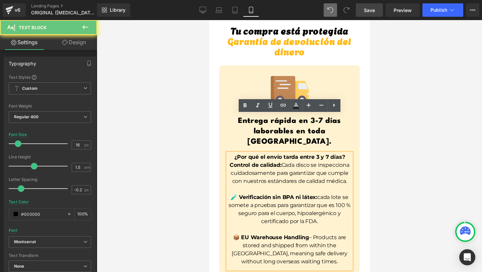
click at [241, 234] on strong "📦 EU Warehouse Handling" at bounding box center [270, 237] width 76 height 6
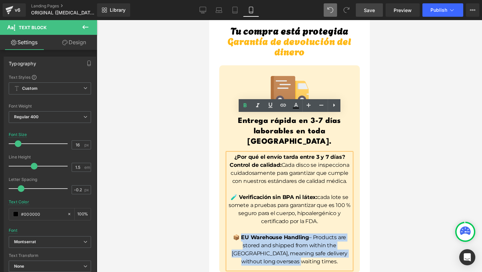
drag, startPoint x: 241, startPoint y: 198, endPoint x: 316, endPoint y: 221, distance: 78.4
click at [316, 233] on p "📦 EU Warehouse Handling – Products are stored and shipped from within the [GEOG…" at bounding box center [289, 249] width 124 height 32
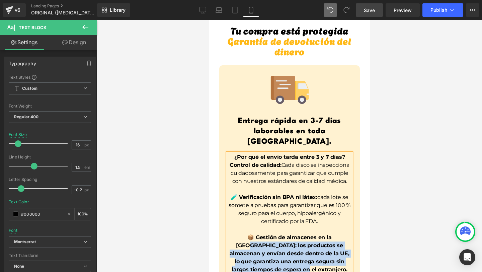
drag, startPoint x: 326, startPoint y: 231, endPoint x: 332, endPoint y: 199, distance: 32.3
click at [332, 233] on p "📦 Gestión de almacenes en la [GEOGRAPHIC_DATA]: los productos se almacenan y en…" at bounding box center [289, 253] width 124 height 40
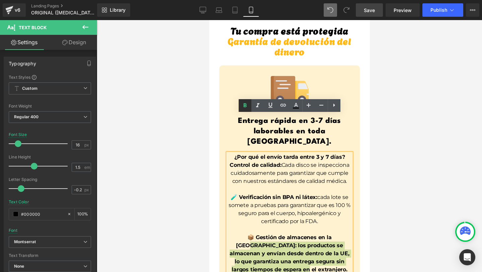
click at [244, 104] on icon at bounding box center [244, 105] width 3 height 4
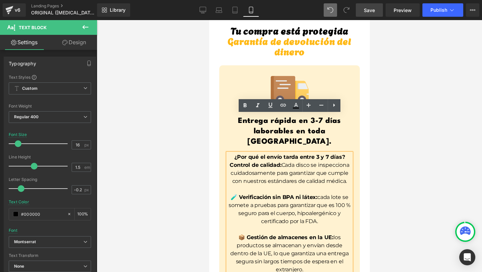
click at [396, 220] on div at bounding box center [289, 146] width 385 height 252
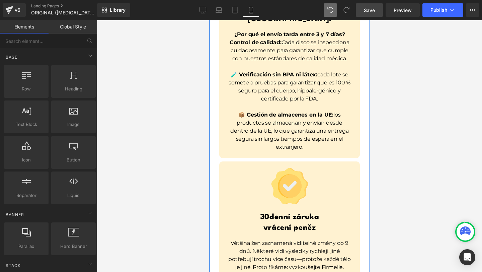
scroll to position [4941, 0]
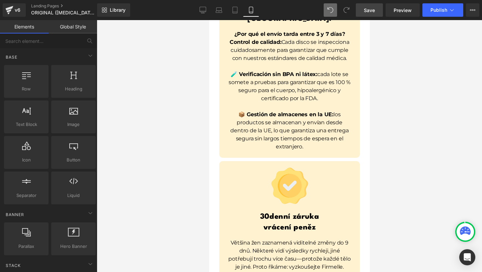
drag, startPoint x: 377, startPoint y: 5, endPoint x: 83, endPoint y: 138, distance: 322.8
click at [377, 5] on link "Save" at bounding box center [369, 9] width 27 height 13
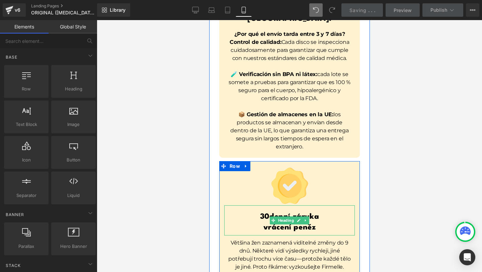
click at [258, 211] on h1 "30denní záruka" at bounding box center [289, 216] width 130 height 10
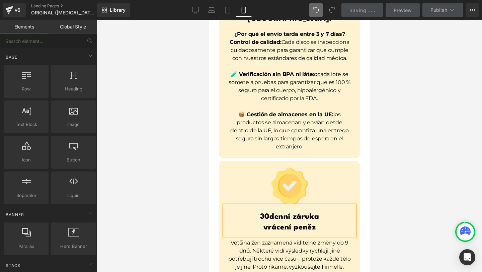
click at [266, 211] on h1 "30denní záruka" at bounding box center [289, 216] width 130 height 10
drag, startPoint x: 266, startPoint y: 175, endPoint x: 311, endPoint y: 184, distance: 46.0
click at [266, 211] on h1 "30denní záruka" at bounding box center [289, 216] width 130 height 10
drag, startPoint x: 311, startPoint y: 184, endPoint x: 319, endPoint y: 189, distance: 9.6
click at [316, 205] on div "30denní záruka vrácení peněz" at bounding box center [289, 220] width 130 height 30
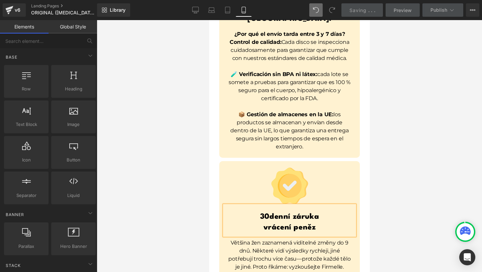
click at [319, 222] on h1 "vrácení peněz" at bounding box center [289, 227] width 130 height 10
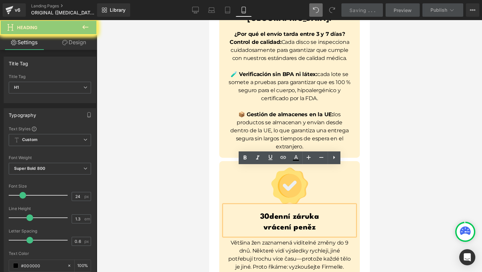
click at [233, 205] on div "30denní záruka vrácení peněz" at bounding box center [289, 220] width 130 height 30
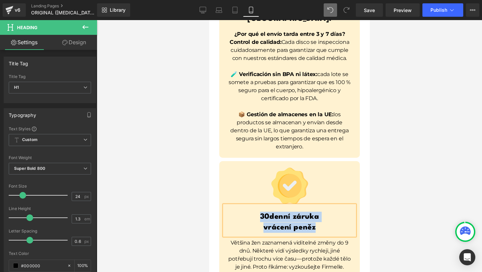
paste div
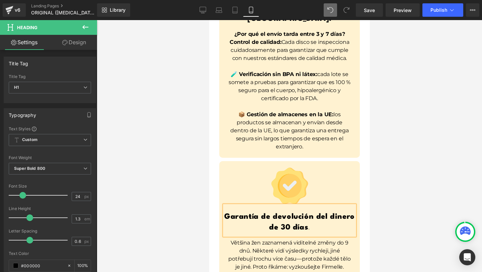
click at [329, 211] on h1 "Garantía de devolución del dinero de 30 días ." at bounding box center [289, 221] width 130 height 21
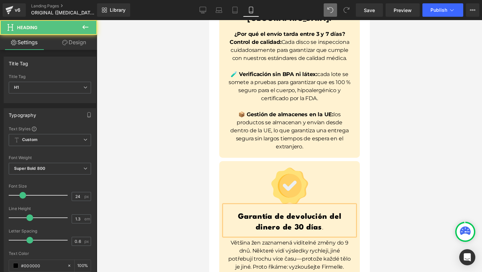
click at [367, 184] on div "Tu compra está protegida Garantía de devolución del dinero Heading Image Entreg…" at bounding box center [289, 276] width 161 height 758
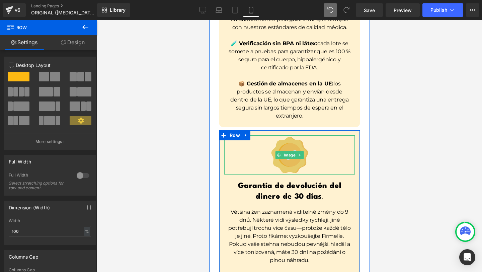
scroll to position [4977, 0]
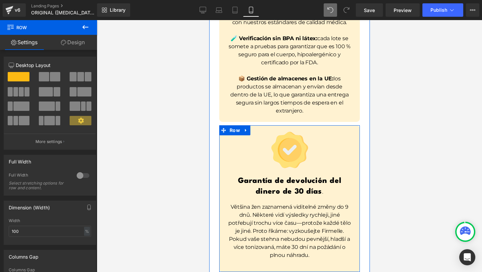
click at [253, 203] on p "Většina žen zaznamená viditelné změny do 9 dnů. Některé vidí výsledky rychleji,…" at bounding box center [289, 231] width 124 height 56
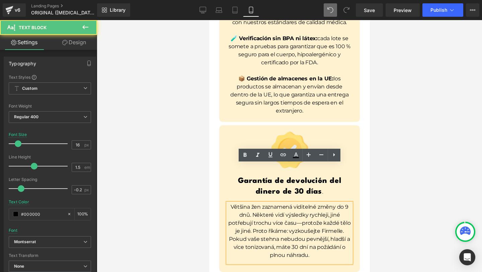
click at [318, 204] on p "Většina žen zaznamená viditelné změny do 9 dnů. Některé vidí výsledky rychleji,…" at bounding box center [289, 231] width 124 height 56
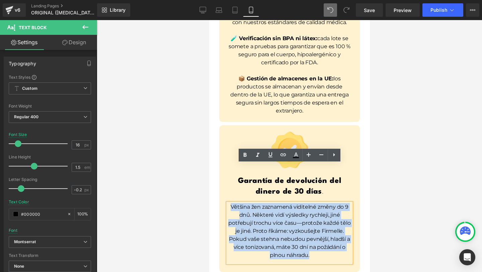
drag, startPoint x: 317, startPoint y: 217, endPoint x: 226, endPoint y: 163, distance: 106.2
click at [227, 203] on div "Většina žen zaznamená viditelné změny do 9 dnů. Některé vidí výsledky rychleji,…" at bounding box center [289, 233] width 124 height 60
drag, startPoint x: 319, startPoint y: 217, endPoint x: 229, endPoint y: 169, distance: 102.4
click at [229, 203] on p "Většina žen zaznamená viditelné změny do 9 dnů. Některé vidí výsledky rychleji,…" at bounding box center [289, 231] width 124 height 56
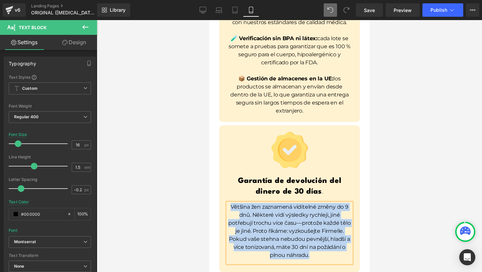
paste div
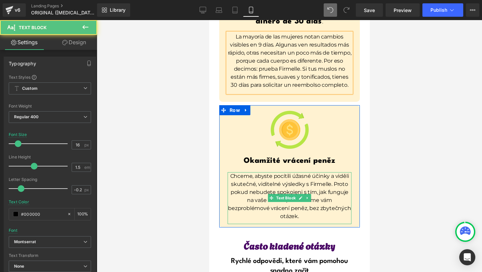
scroll to position [5149, 0]
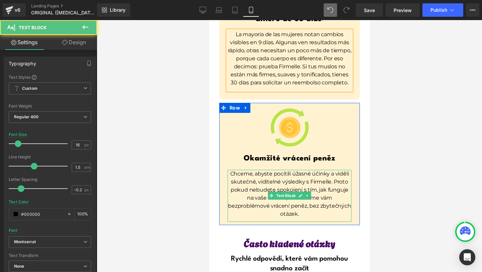
click at [266, 170] on p "Chceme, abyste pocítili úžasné účinky a viděli skutečné, viditelné výsledky s F…" at bounding box center [289, 194] width 124 height 48
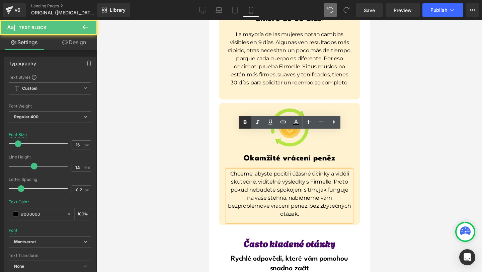
click at [247, 120] on icon at bounding box center [245, 122] width 8 height 8
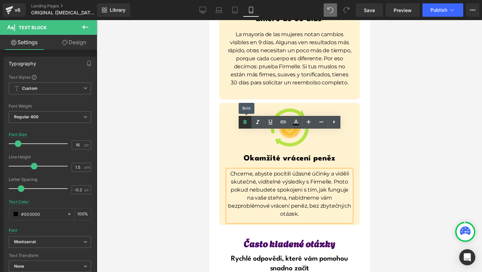
click at [246, 120] on icon at bounding box center [245, 122] width 8 height 8
click at [221, 113] on div "Image Okamžité vrácení peněz Heading Chceme, abyste pocítili úžasné účinky a vi…" at bounding box center [289, 165] width 140 height 114
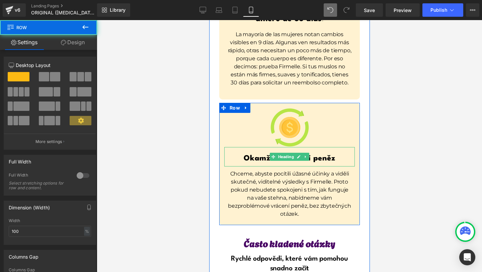
click at [268, 153] on h1 "Okamžité vrácení peněz" at bounding box center [289, 158] width 130 height 10
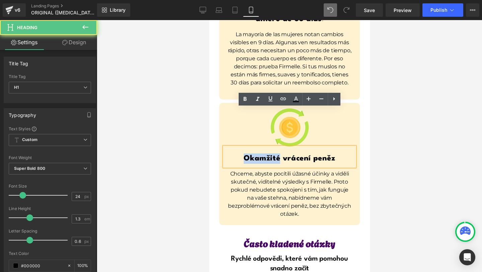
click at [268, 153] on h1 "Okamžité vrácení peněz" at bounding box center [289, 158] width 130 height 10
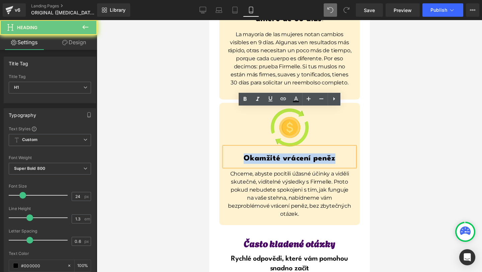
click at [268, 153] on h1 "Okamžité vrácení peněz" at bounding box center [289, 158] width 130 height 10
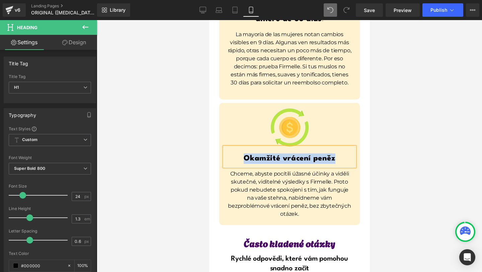
paste div
click at [257, 170] on p "Chceme, abyste pocítili úžasné účinky a viděli skutečné, viditelné výsledky s F…" at bounding box center [289, 194] width 124 height 48
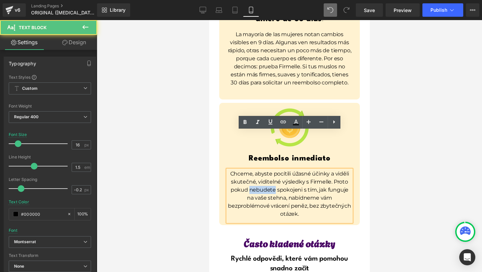
click at [257, 170] on p "Chceme, abyste pocítili úžasné účinky a viděli skutečné, viditelné výsledky s F…" at bounding box center [289, 194] width 124 height 48
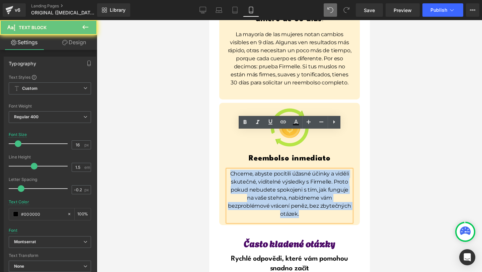
click at [257, 170] on p "Chceme, abyste pocítili úžasné účinky a viděli skutečné, viditelné výsledky s F…" at bounding box center [289, 194] width 124 height 48
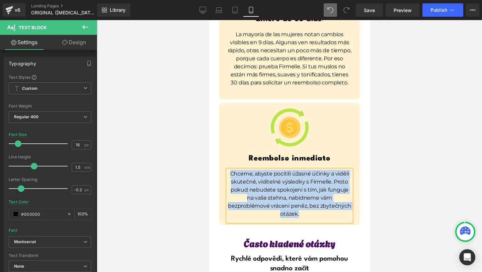
paste div
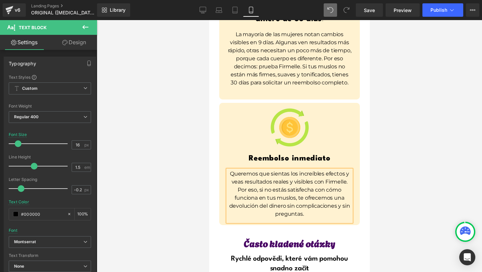
click at [382, 150] on div at bounding box center [289, 146] width 385 height 252
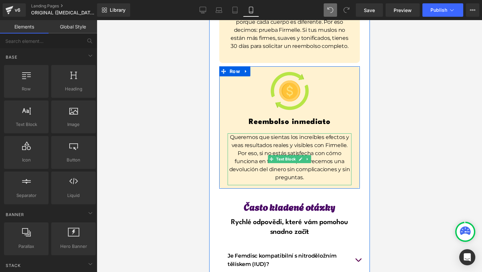
scroll to position [5186, 0]
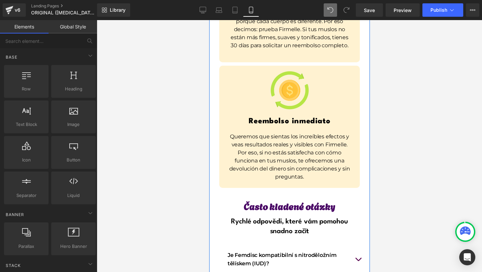
click at [259, 198] on span "Často kladené otázky" at bounding box center [289, 205] width 92 height 14
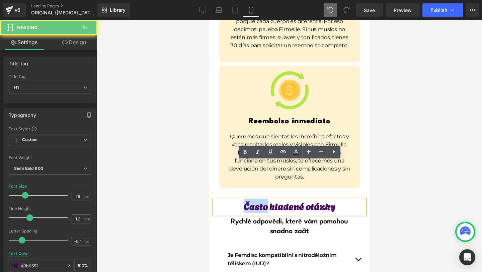
click at [259, 198] on span "Často kladené otázky" at bounding box center [289, 205] width 92 height 14
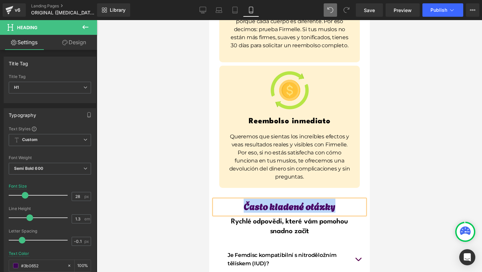
paste div
click at [250, 218] on span "Rychlé odpovědi, které vám pomohou snadno začít" at bounding box center [288, 226] width 117 height 16
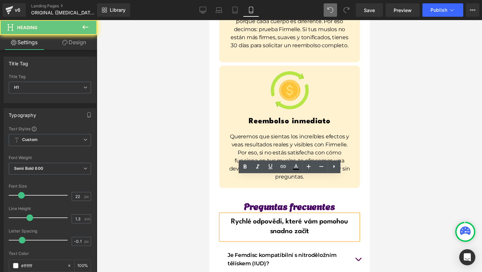
click at [230, 218] on span "Rychlé odpovědi, které vám pomohou snadno začít" at bounding box center [288, 226] width 117 height 16
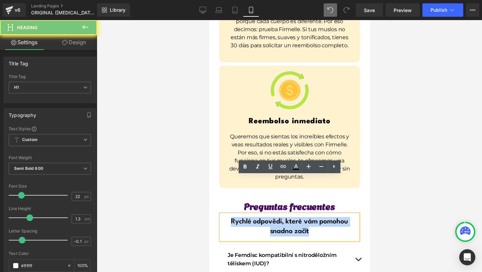
drag, startPoint x: 228, startPoint y: 184, endPoint x: 338, endPoint y: 195, distance: 109.7
click at [338, 217] on h1 "Rychlé odpovědi, které vám pomohou snadno začít" at bounding box center [288, 226] width 137 height 19
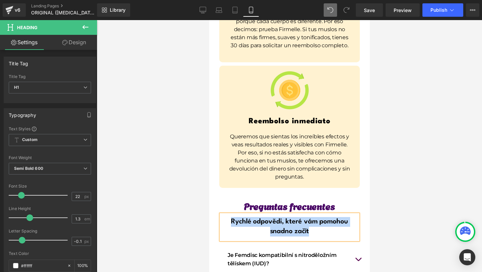
paste div
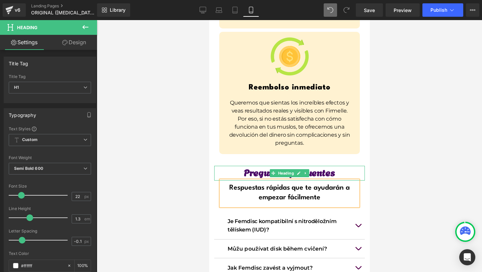
scroll to position [5229, 0]
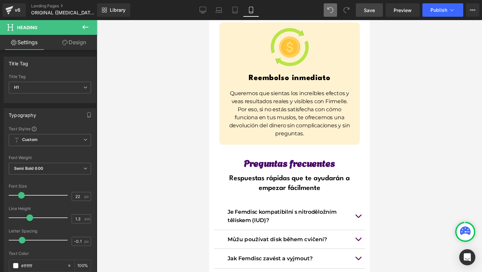
drag, startPoint x: 376, startPoint y: 11, endPoint x: 113, endPoint y: 142, distance: 293.8
click at [376, 11] on link "Save" at bounding box center [369, 9] width 27 height 13
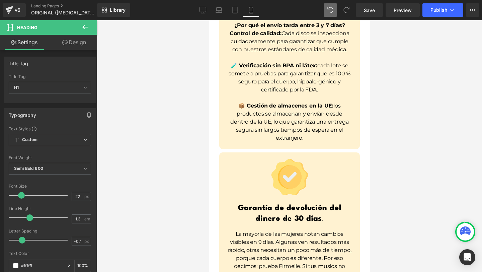
scroll to position [4968, 0]
